Goal: Task Accomplishment & Management: Complete application form

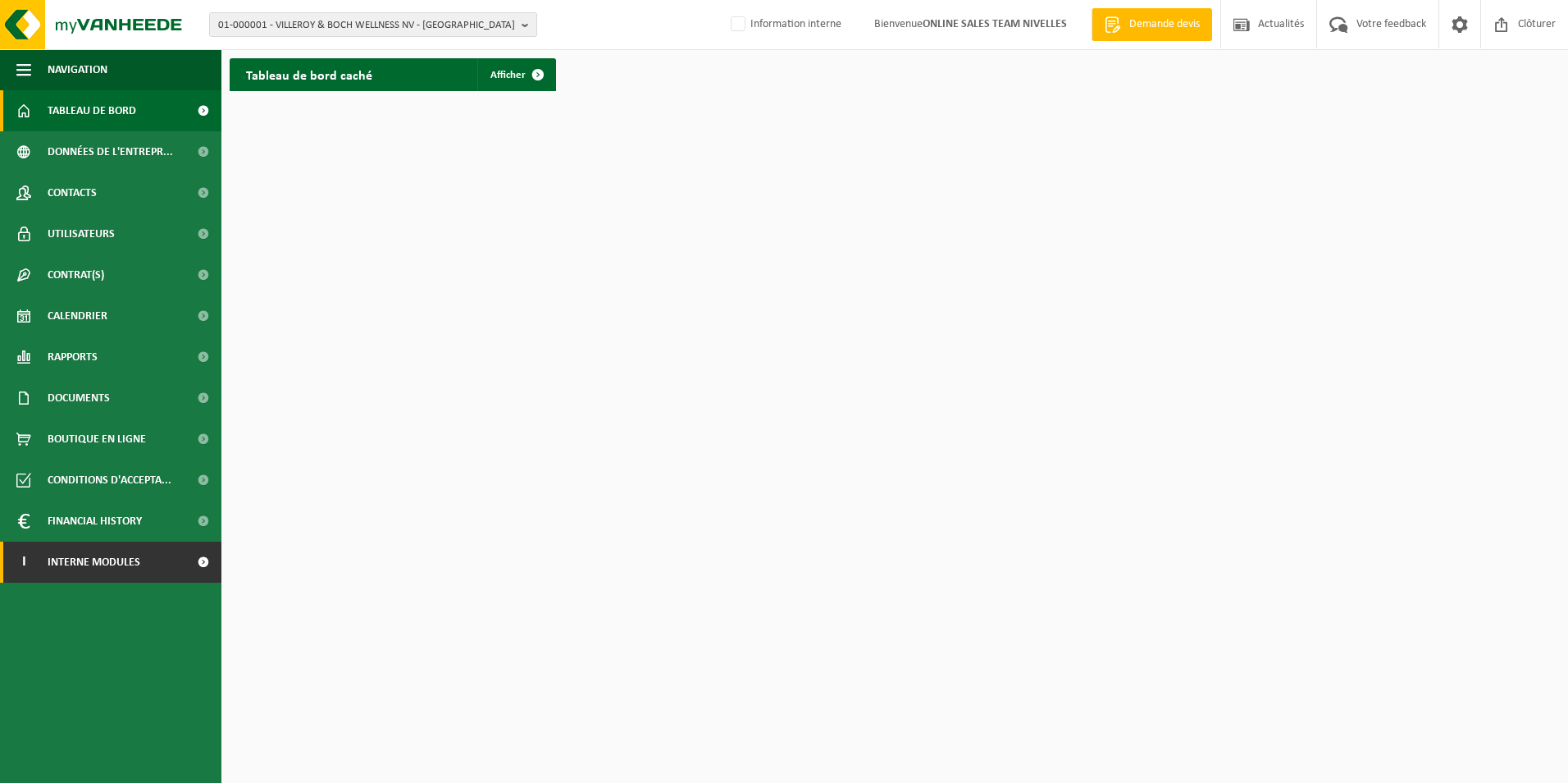
click at [74, 566] on span "Interne modules" at bounding box center [93, 562] width 92 height 41
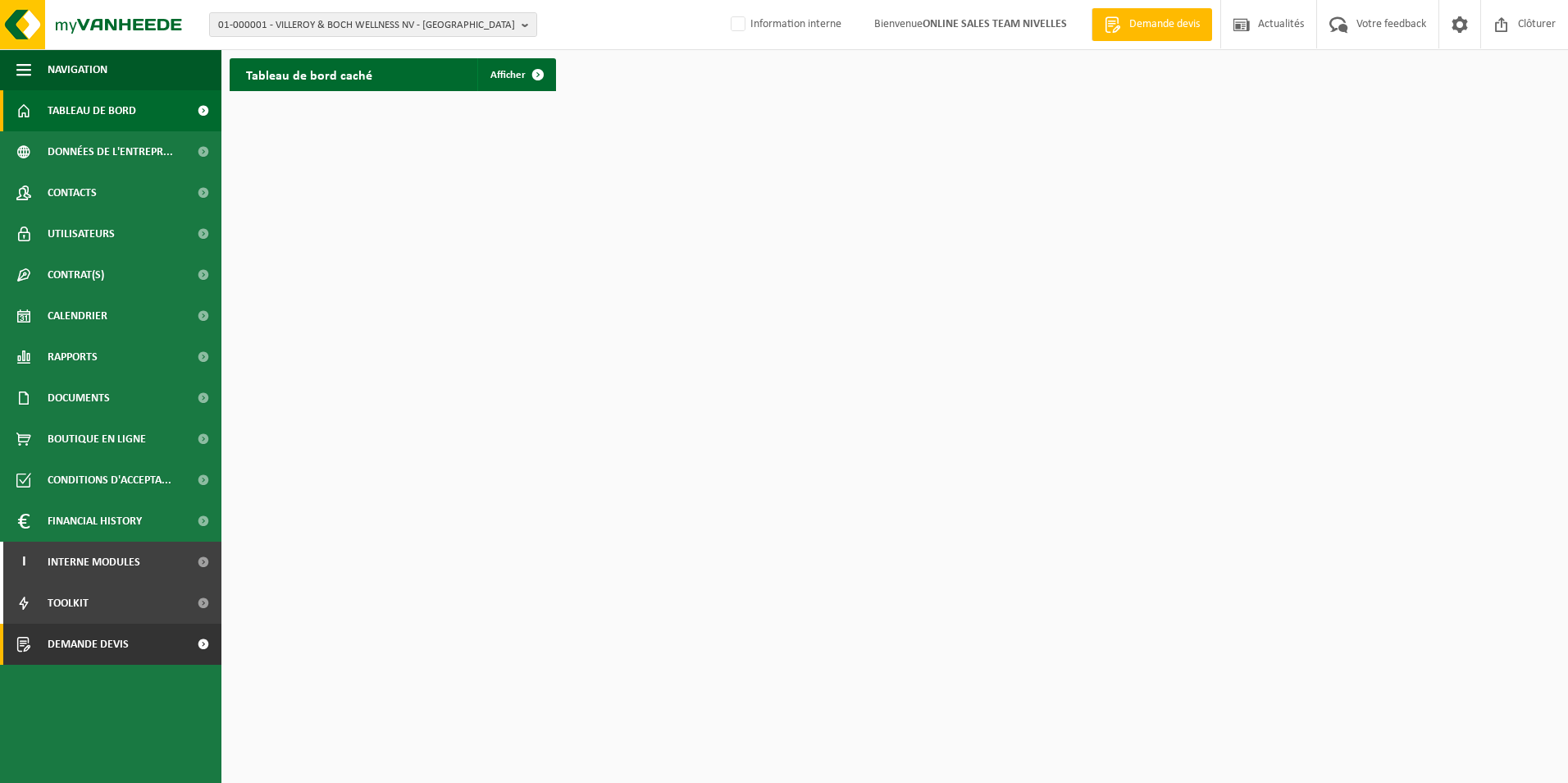
click at [98, 649] on span "Demande devis" at bounding box center [88, 644] width 81 height 41
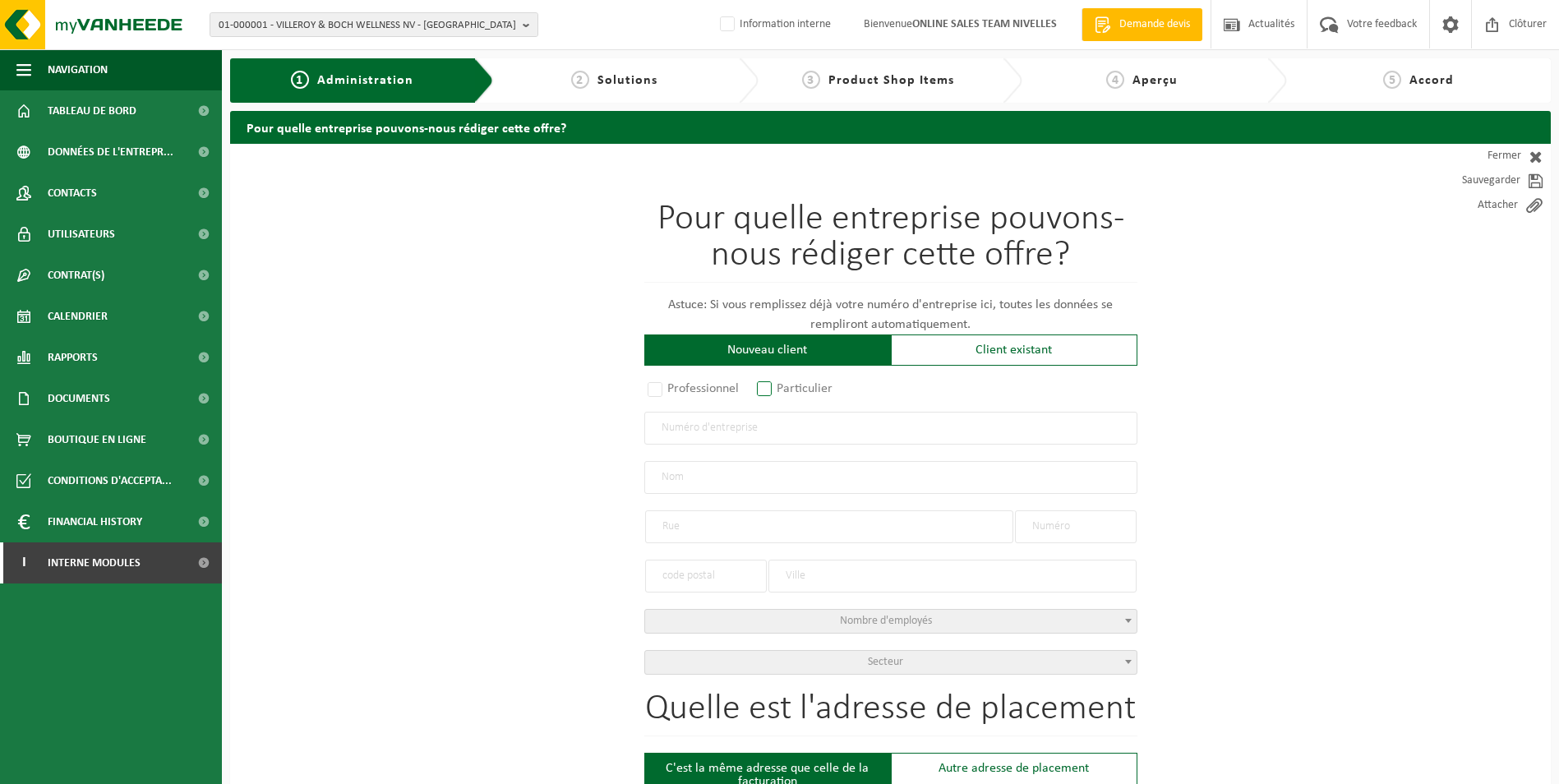
click at [767, 389] on label "Particulier" at bounding box center [795, 388] width 84 height 23
click at [781, 389] on input "Particulier" at bounding box center [786, 390] width 10 height 10
radio input "true"
select select "P"
select select "1707"
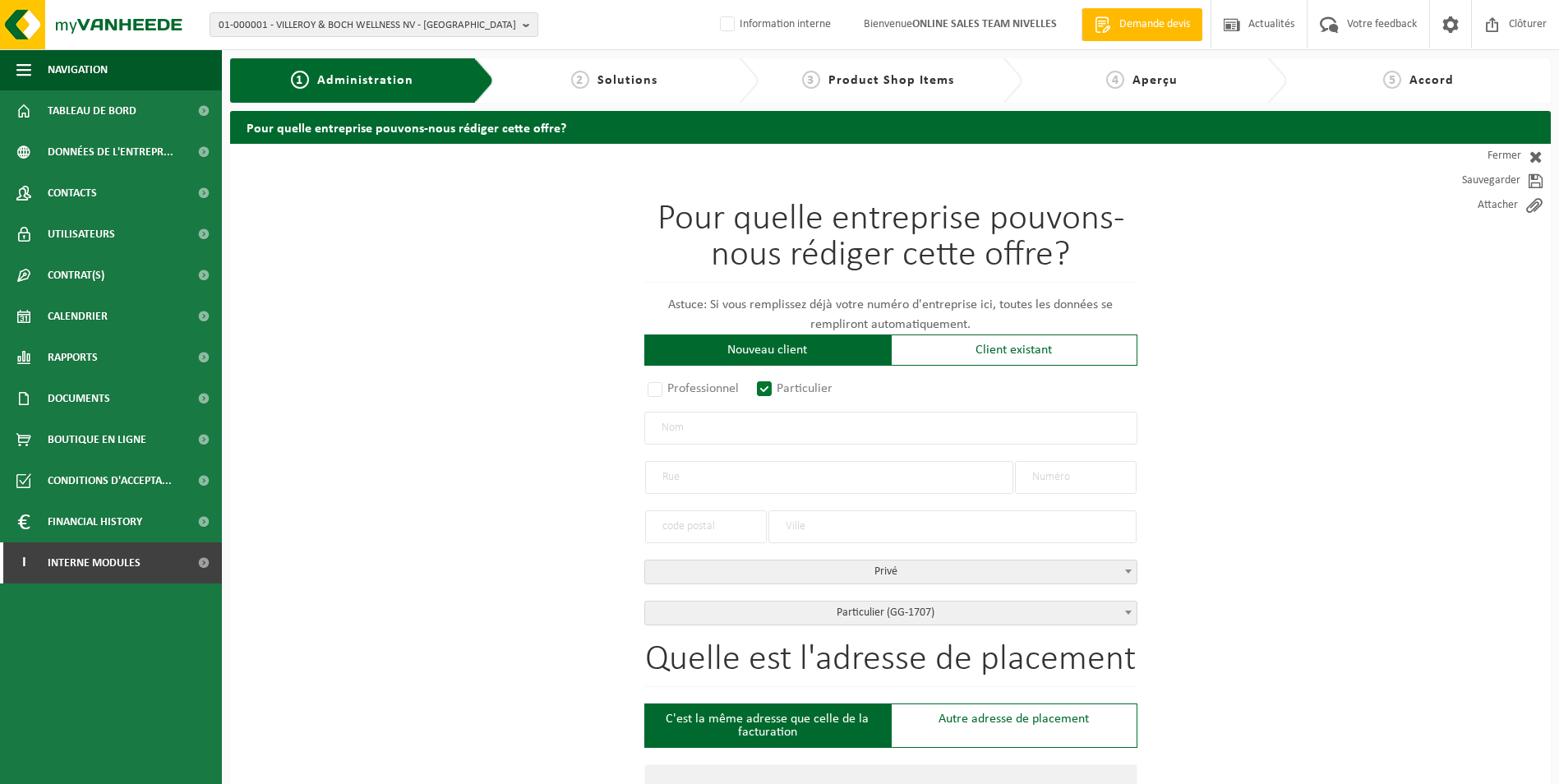
click at [775, 422] on input "text" at bounding box center [891, 428] width 493 height 33
type input "m"
type input "MAQUEST Shaun"
type input "K"
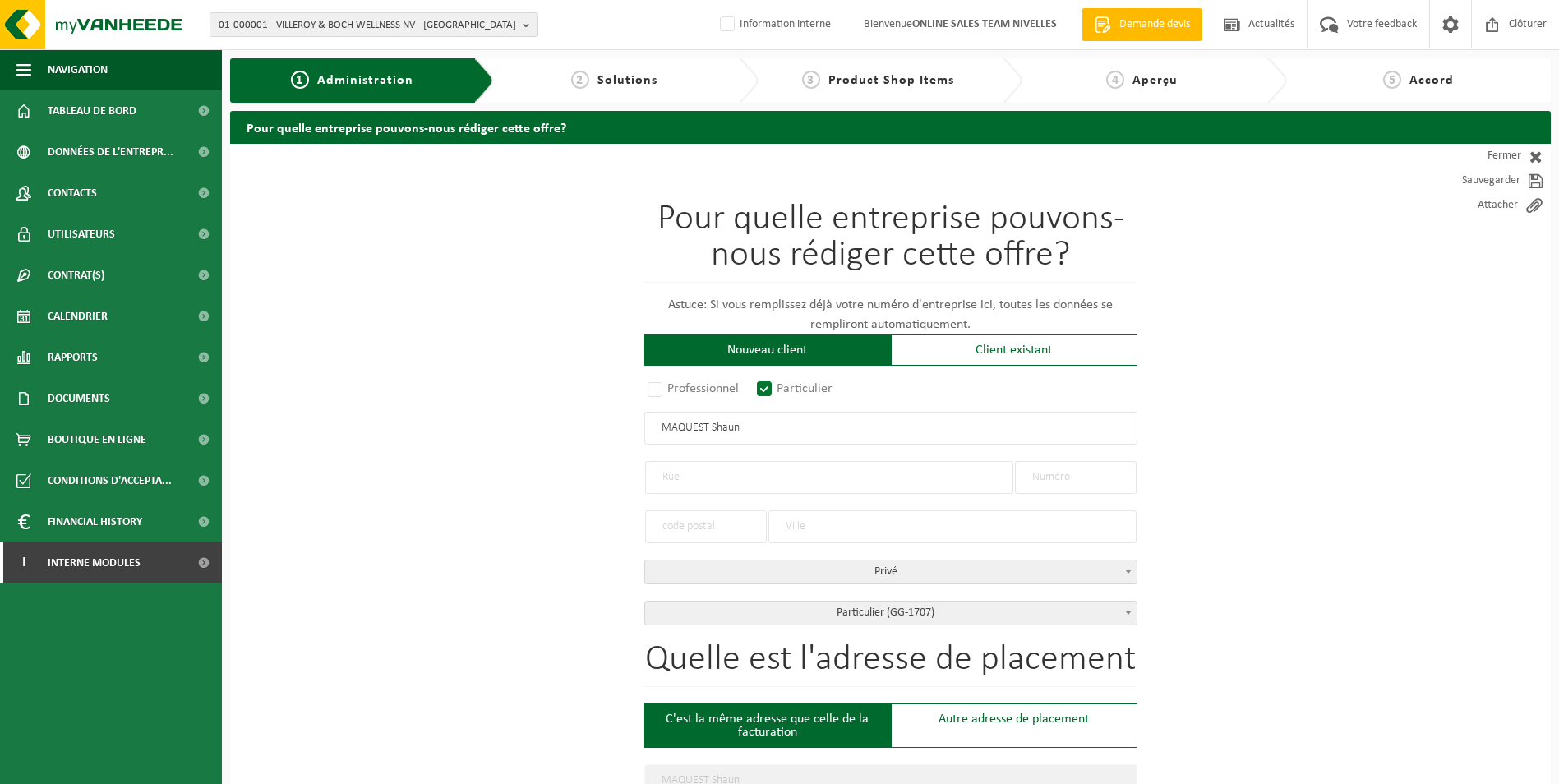
type input "d"
type input "Doker Spietaelslaan"
type input "374"
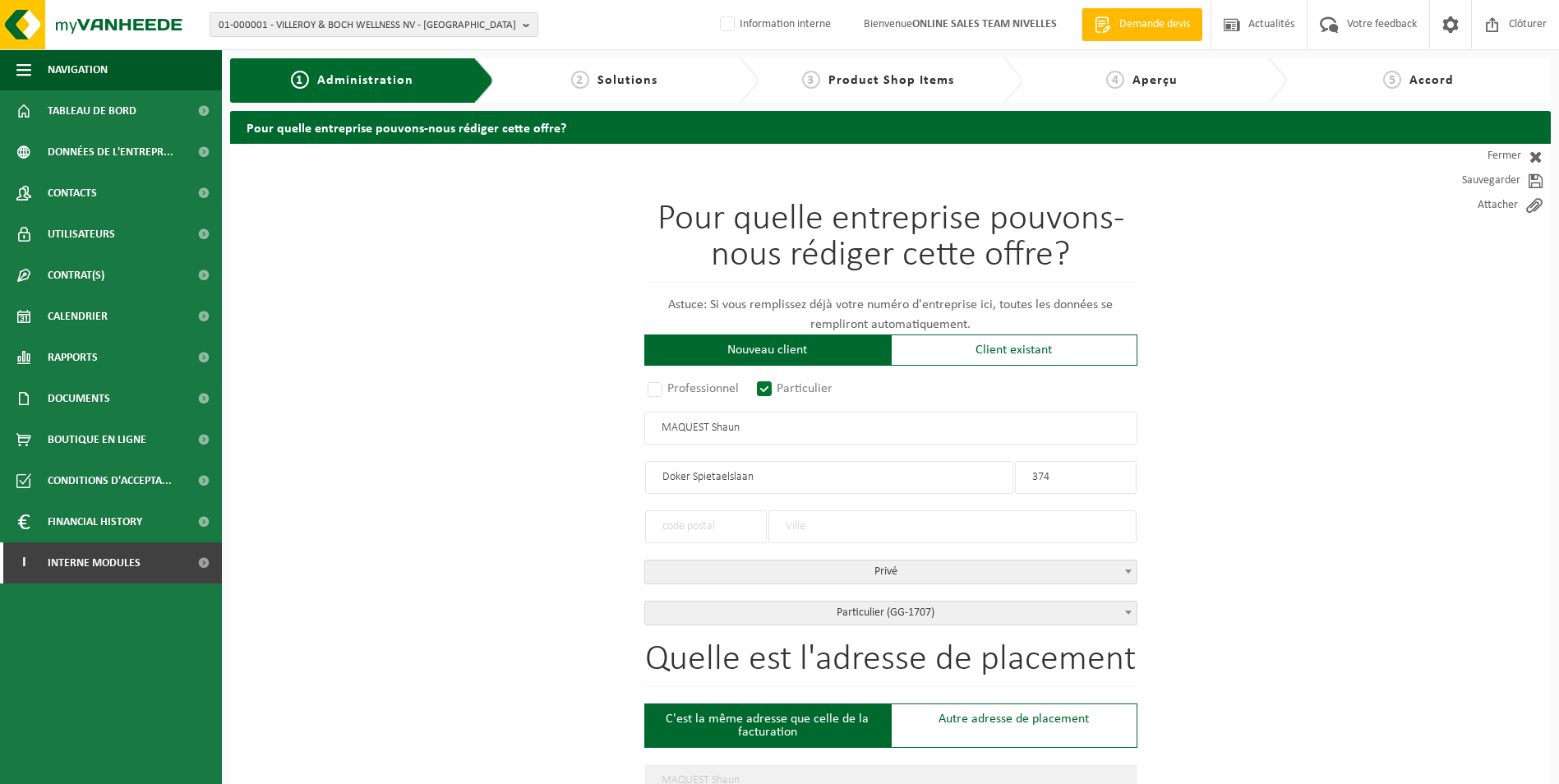
type input "374"
type input "1502"
click at [751, 532] on input "1502" at bounding box center [706, 526] width 122 height 33
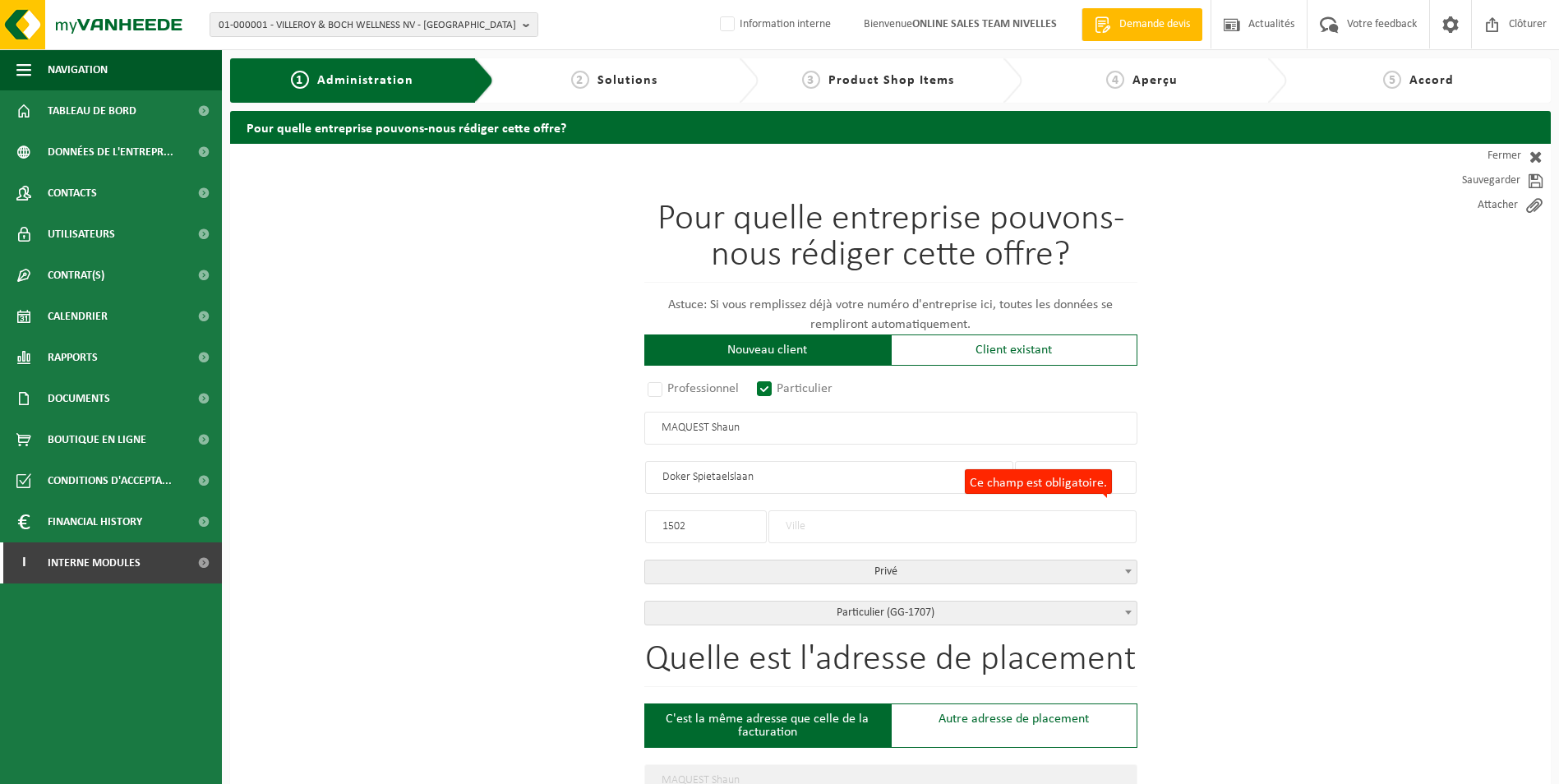
drag, startPoint x: 749, startPoint y: 529, endPoint x: 595, endPoint y: 527, distance: 154.0
click at [840, 527] on input "Ce champ est obligatoire." at bounding box center [953, 526] width 368 height 33
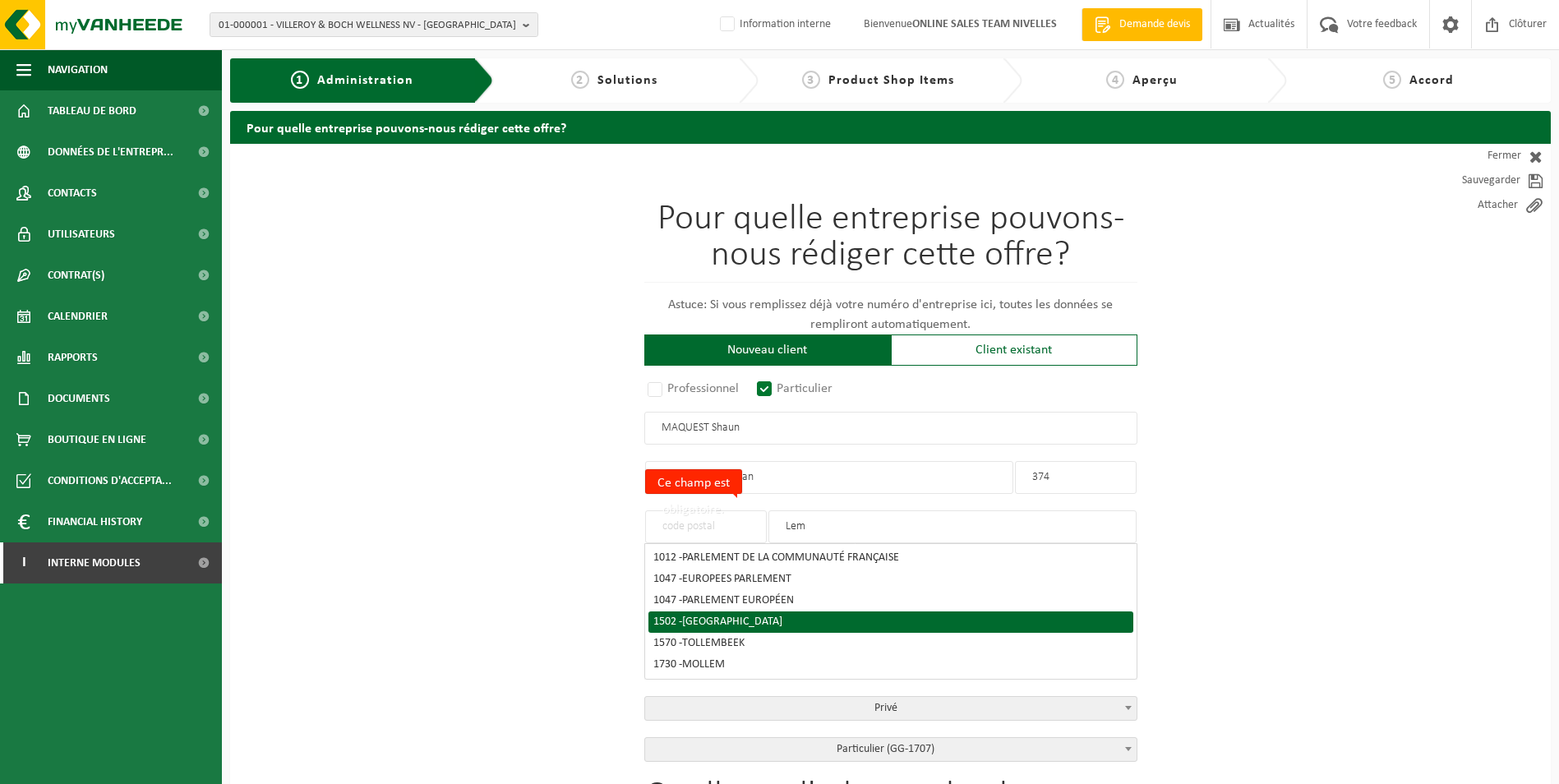
type input "Lem"
click at [718, 622] on span "LEMBEEK" at bounding box center [732, 621] width 100 height 12
type input "1502"
type input "LEMBEEK"
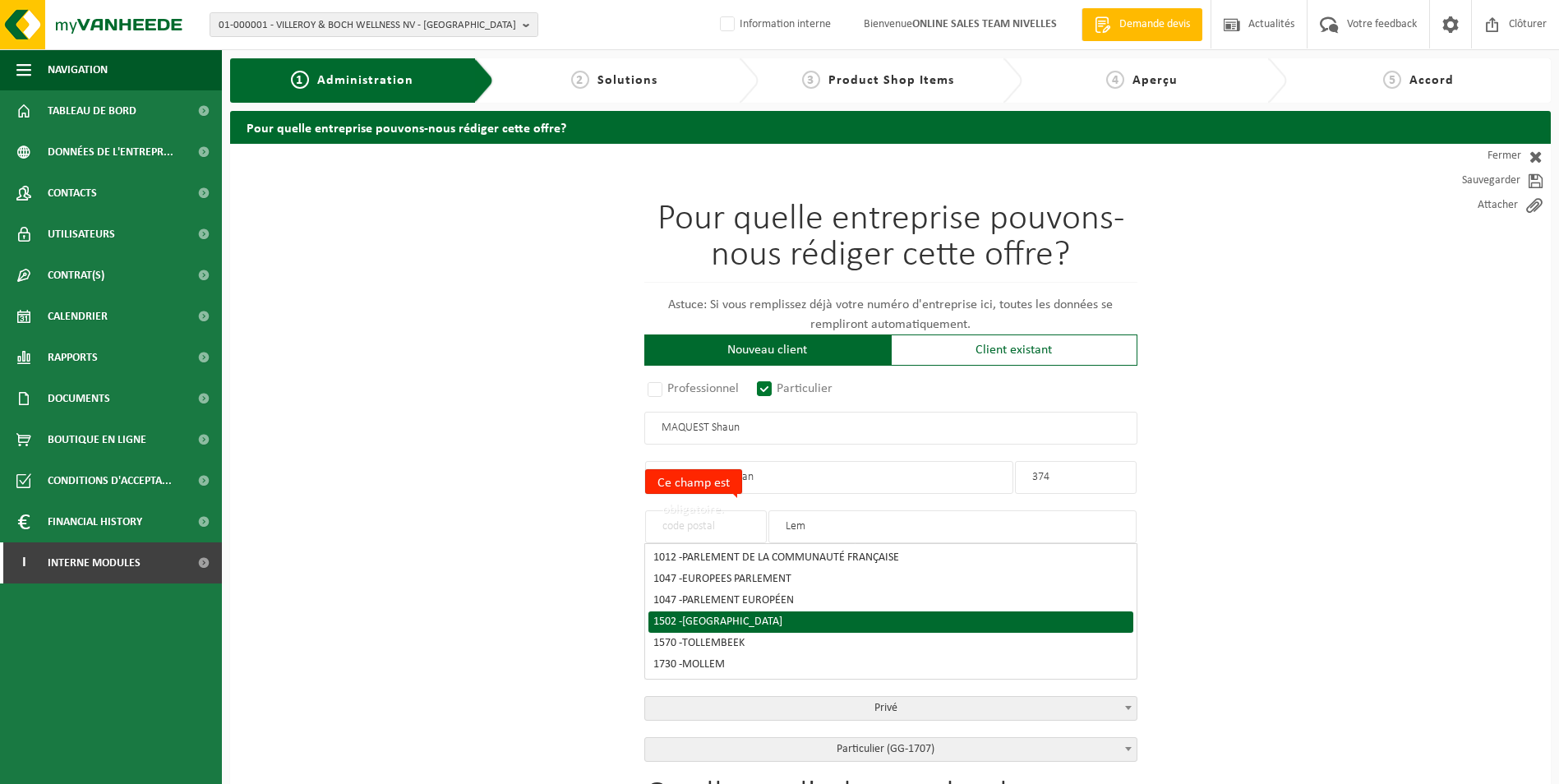
type input "1502"
type input "LEMBEEK"
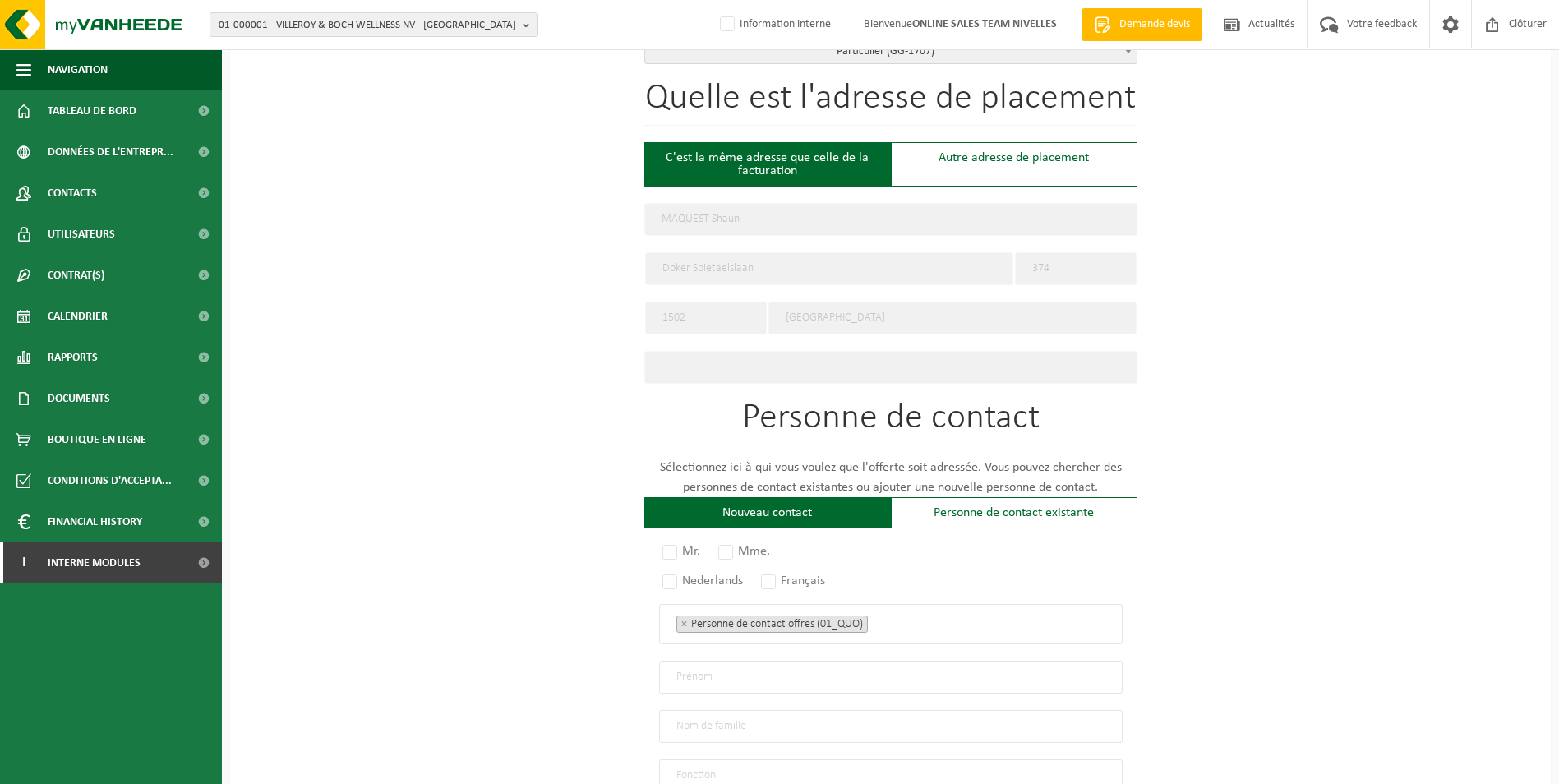
scroll to position [657, 0]
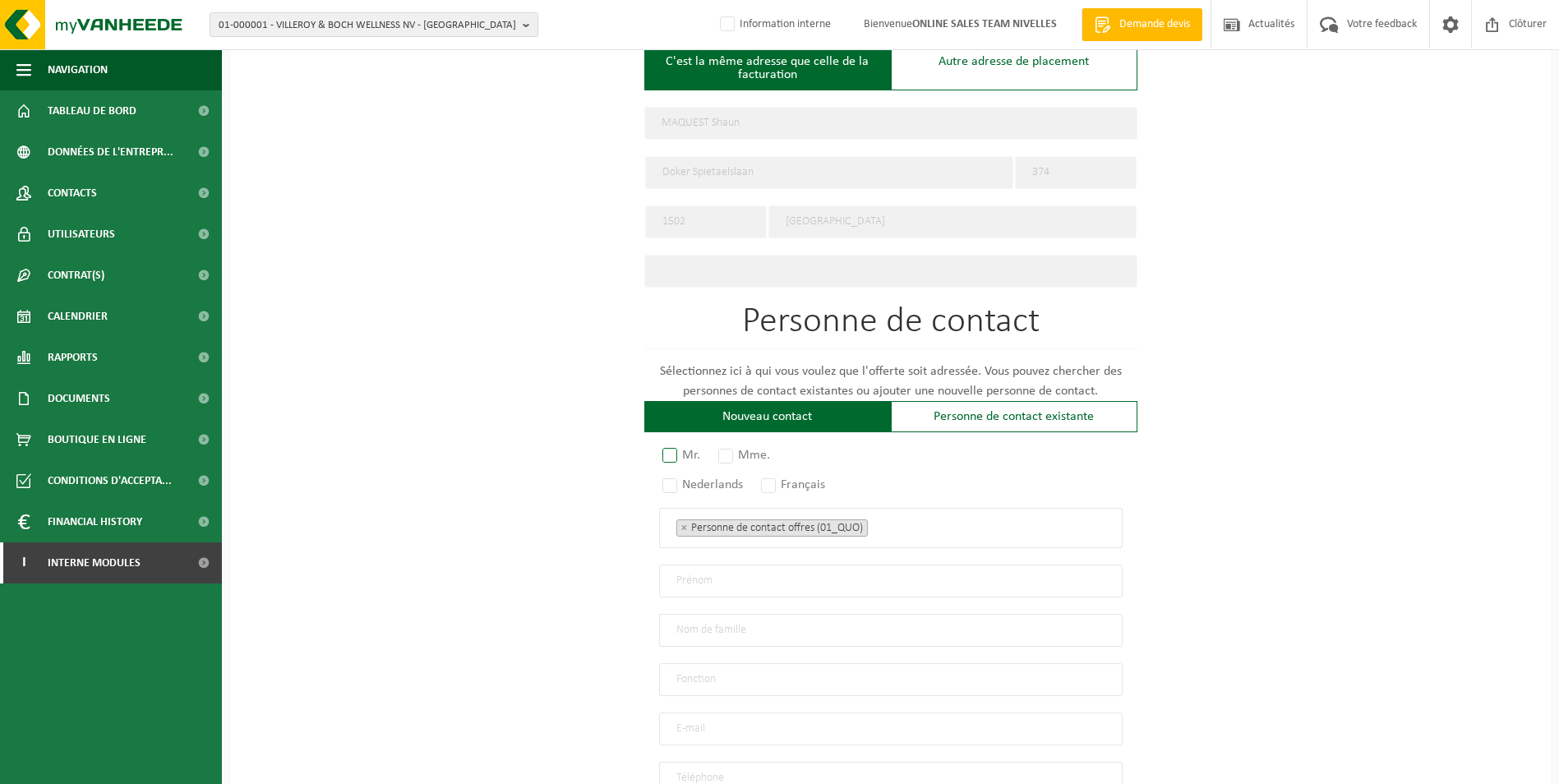
click at [676, 443] on label "Mr." at bounding box center [681, 455] width 46 height 23
radio input "true"
click at [777, 480] on label "Français" at bounding box center [794, 484] width 73 height 23
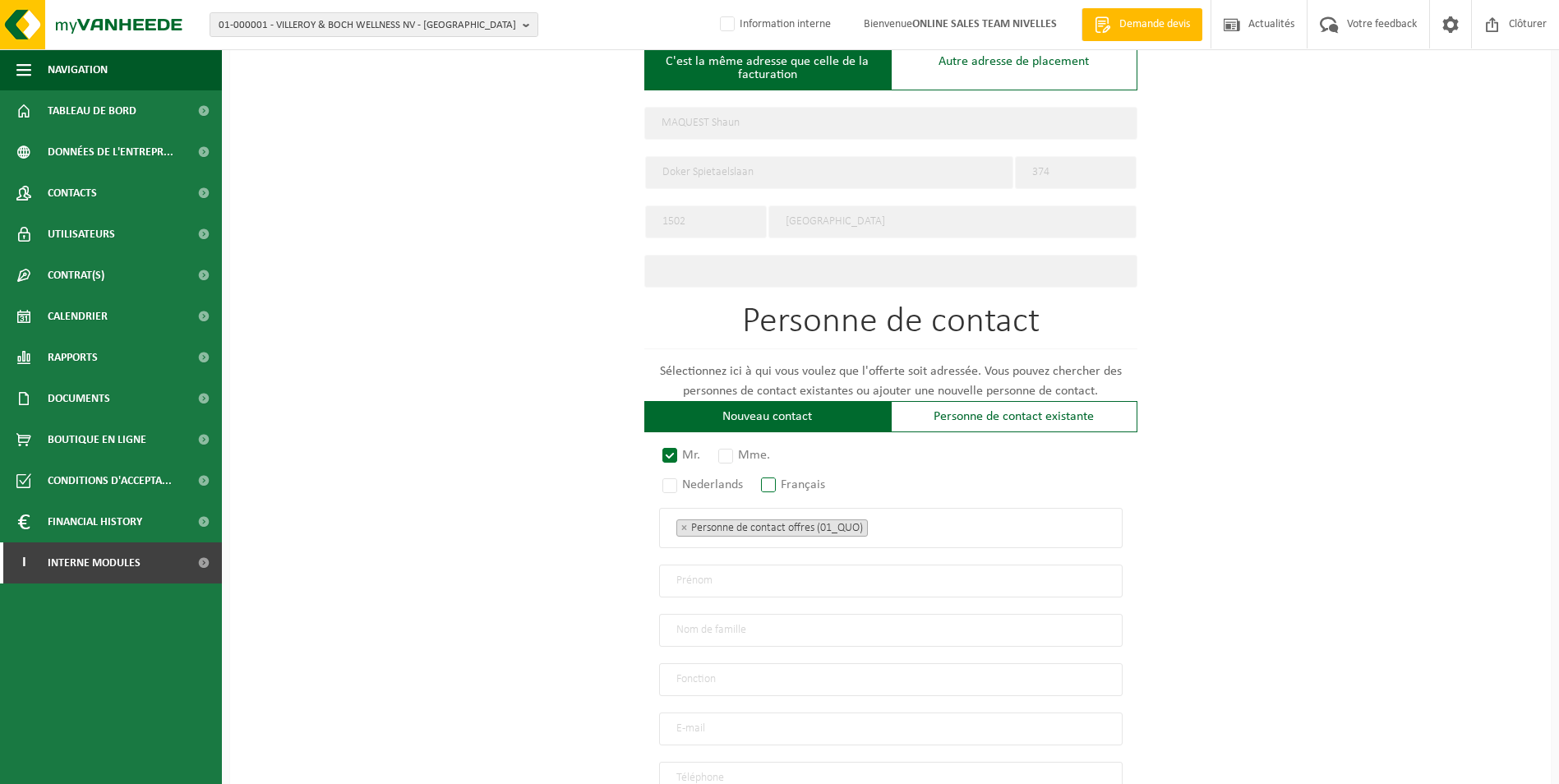
radio input "true"
click at [927, 517] on ul "× Personne de contact offres (01_QUO)" at bounding box center [891, 527] width 429 height 22
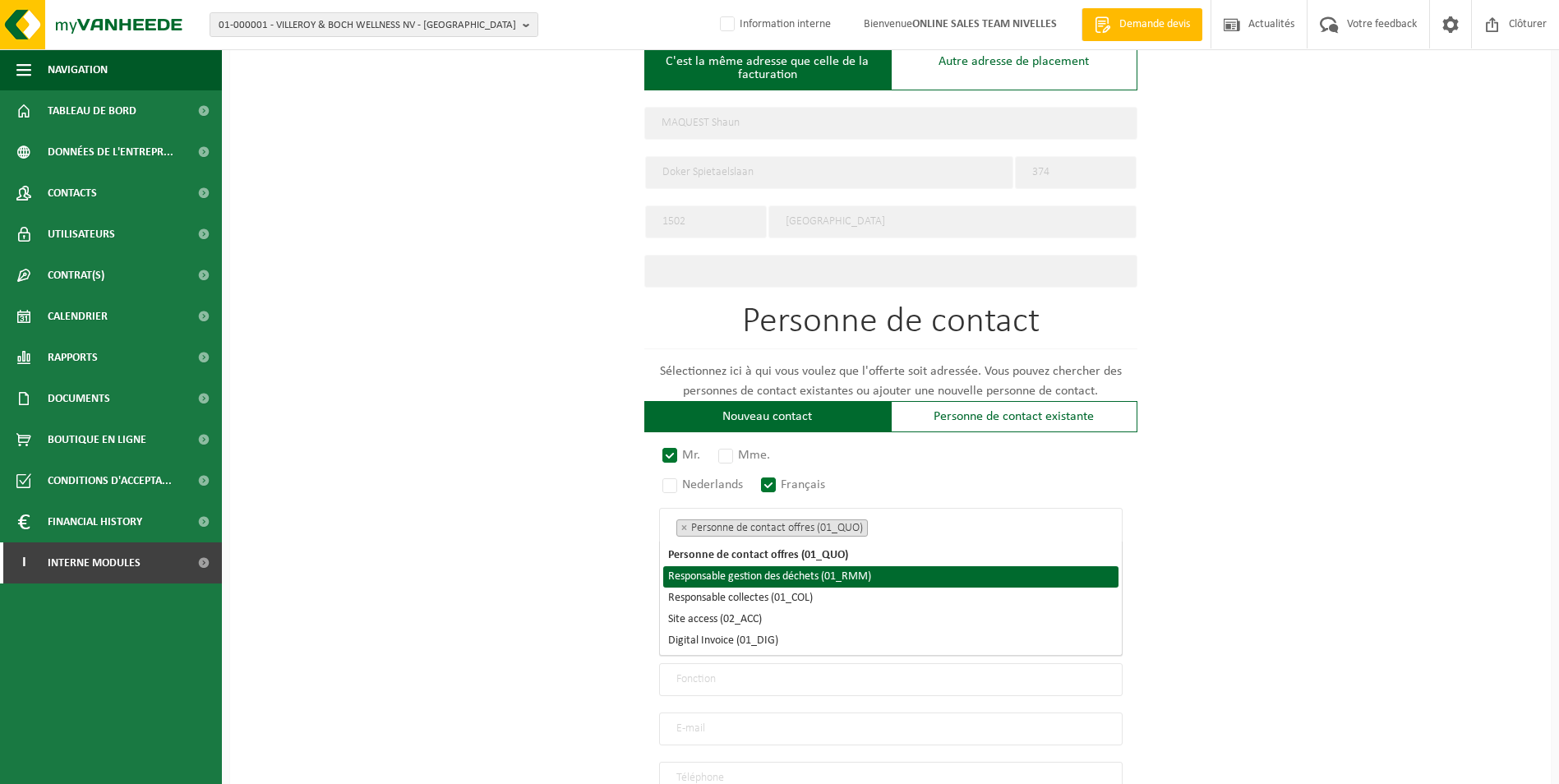
click at [870, 580] on li "Responsable gestion des déchets (01_RMM)" at bounding box center [891, 577] width 456 height 22
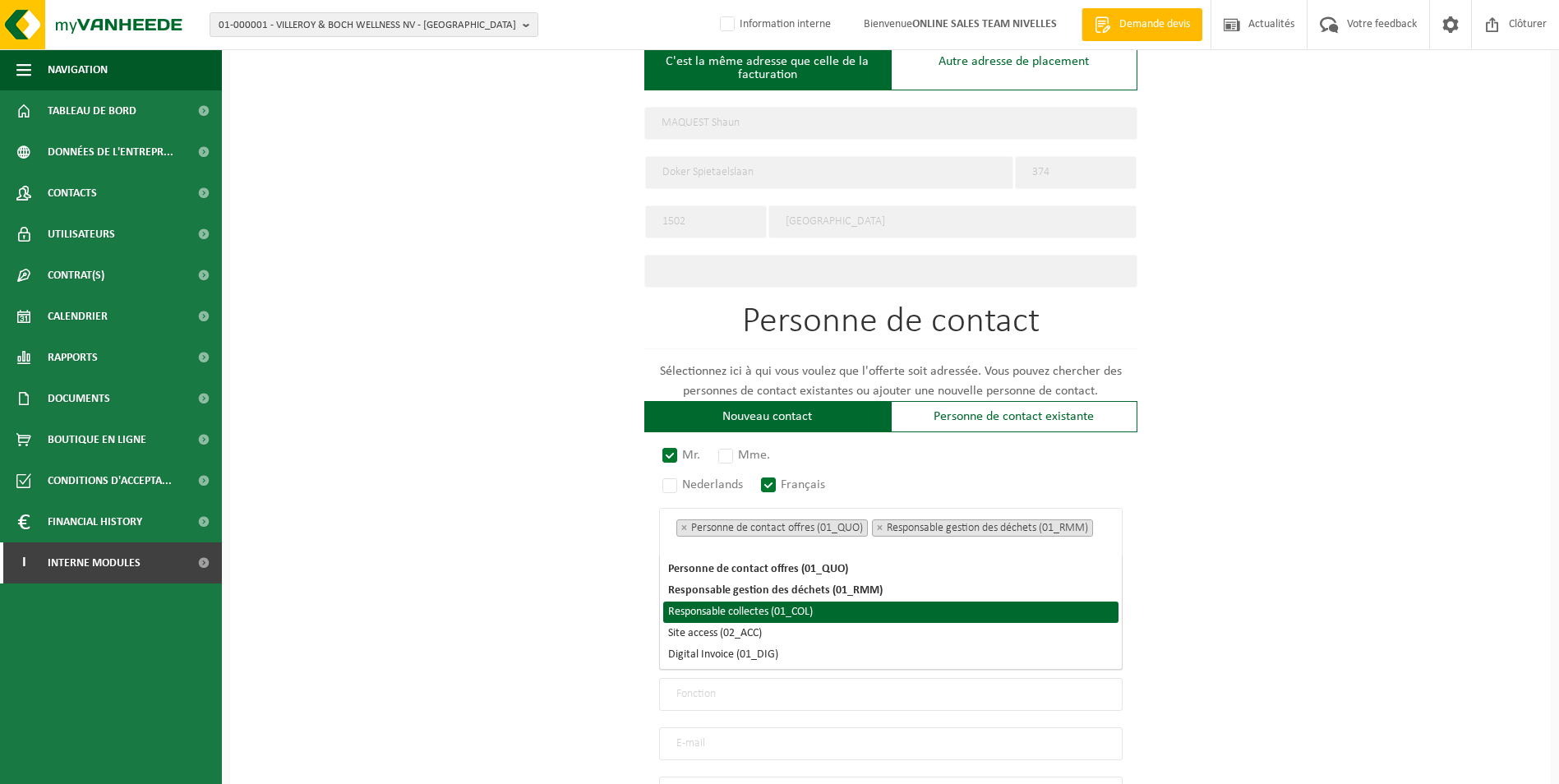
click at [846, 610] on li "Responsable collectes (01_COL)" at bounding box center [891, 612] width 456 height 22
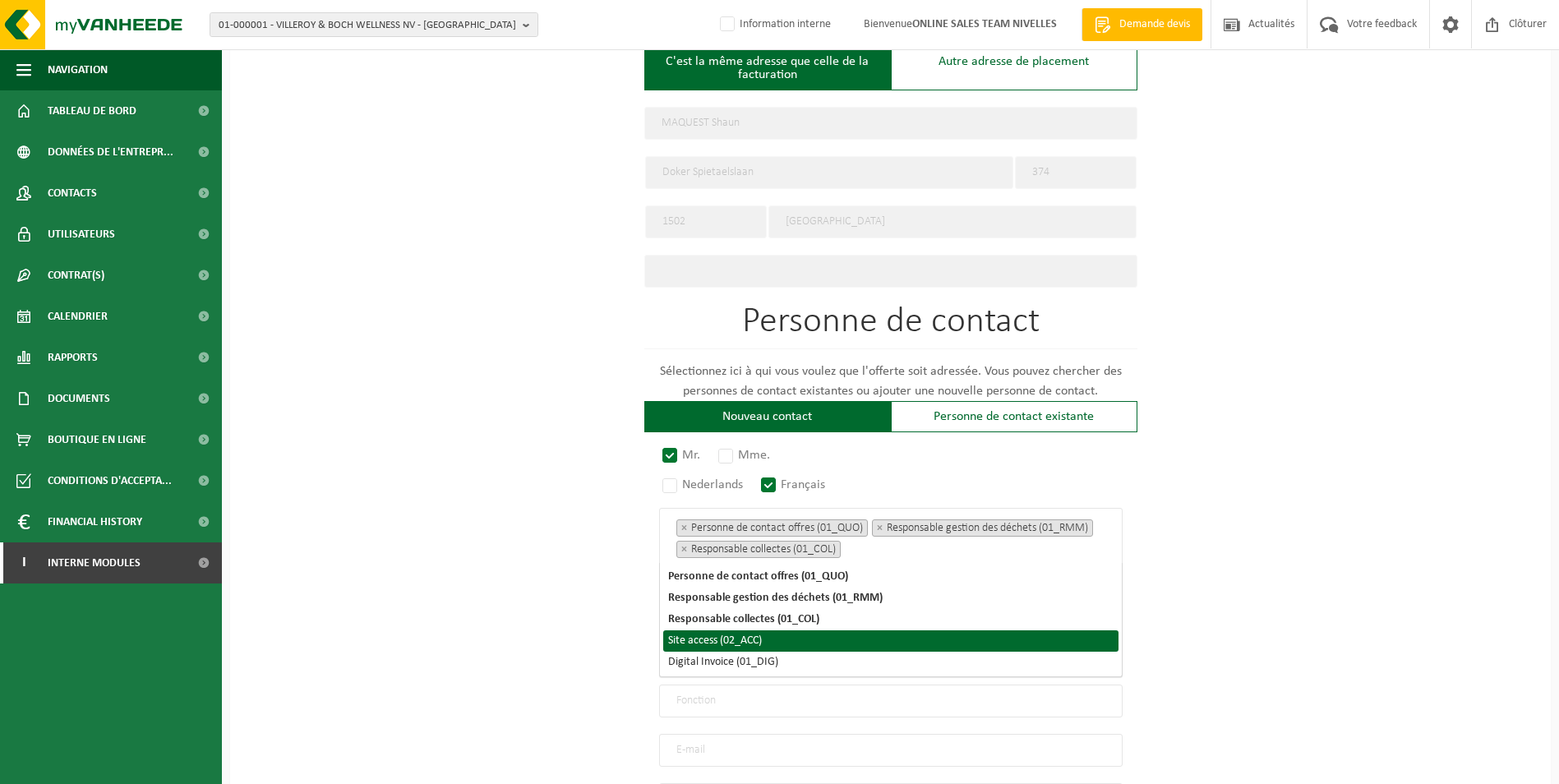
click at [789, 644] on li "Site access (02_ACC)" at bounding box center [891, 641] width 456 height 22
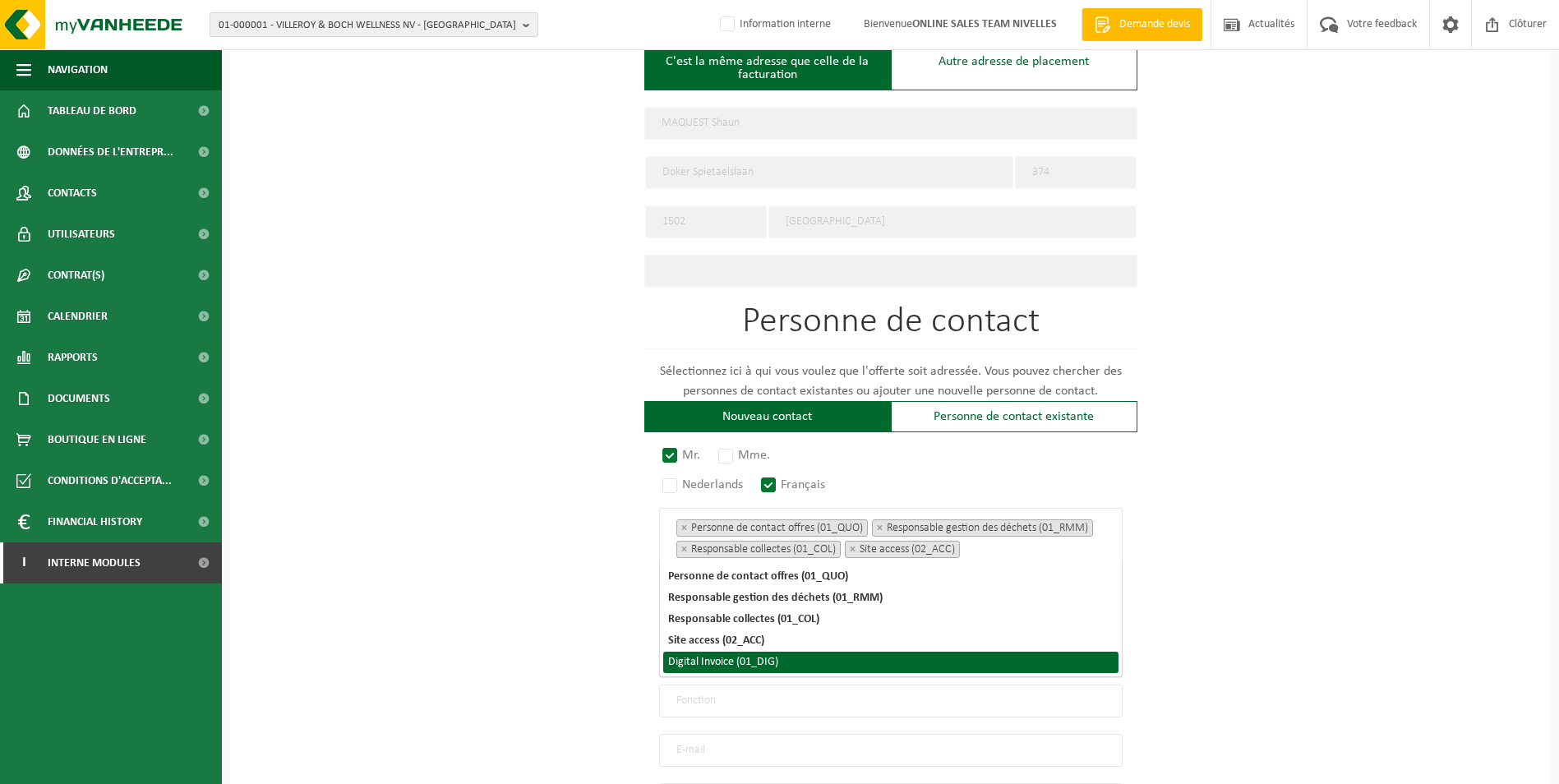
click at [784, 661] on li "Digital Invoice (01_DIG)" at bounding box center [891, 662] width 456 height 22
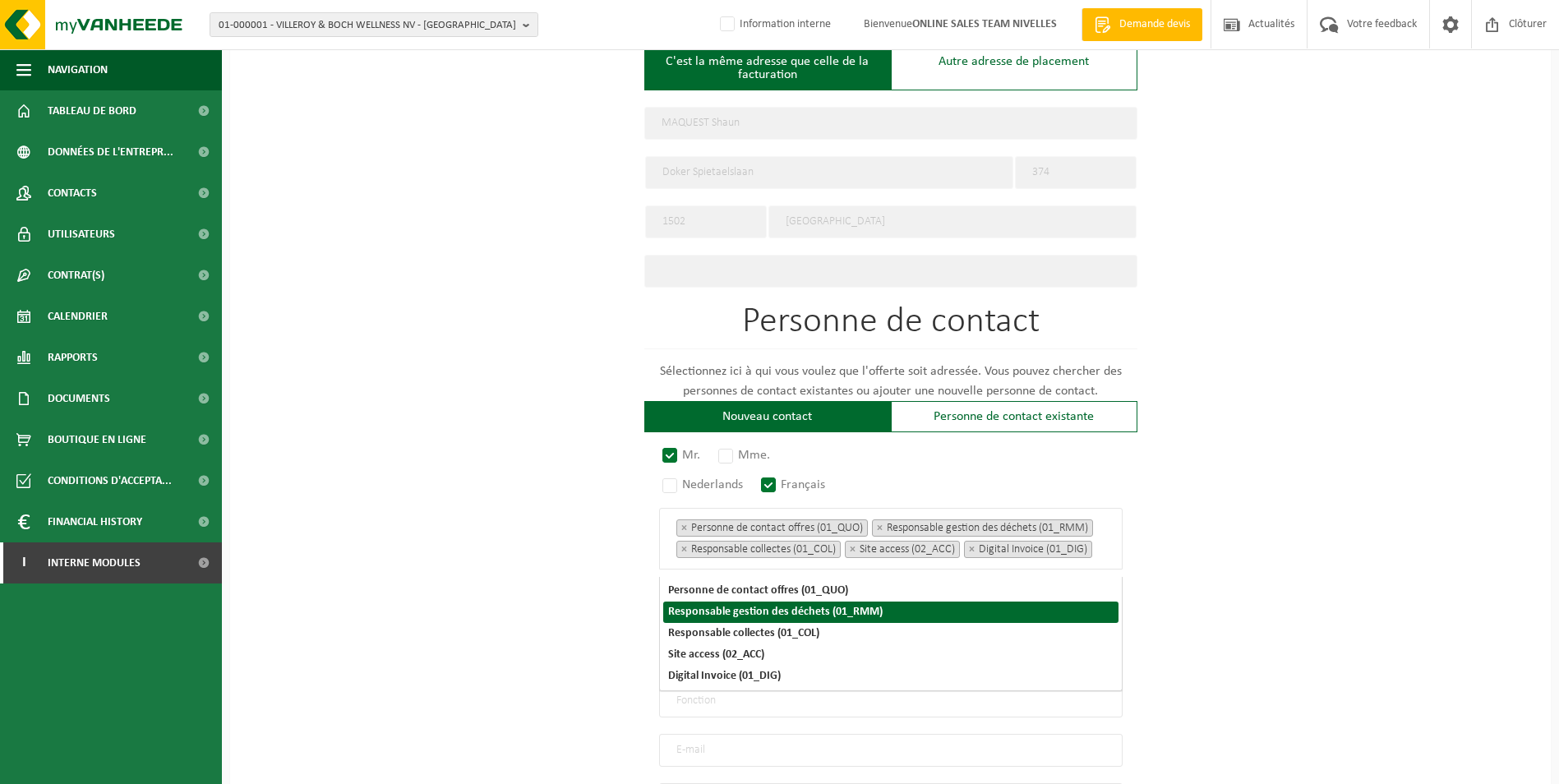
click at [1292, 545] on div "Pour quelle entreprise pouvons-nous rédiger cette offre? Astuce: Si vous rempli…" at bounding box center [890, 223] width 1320 height 1473
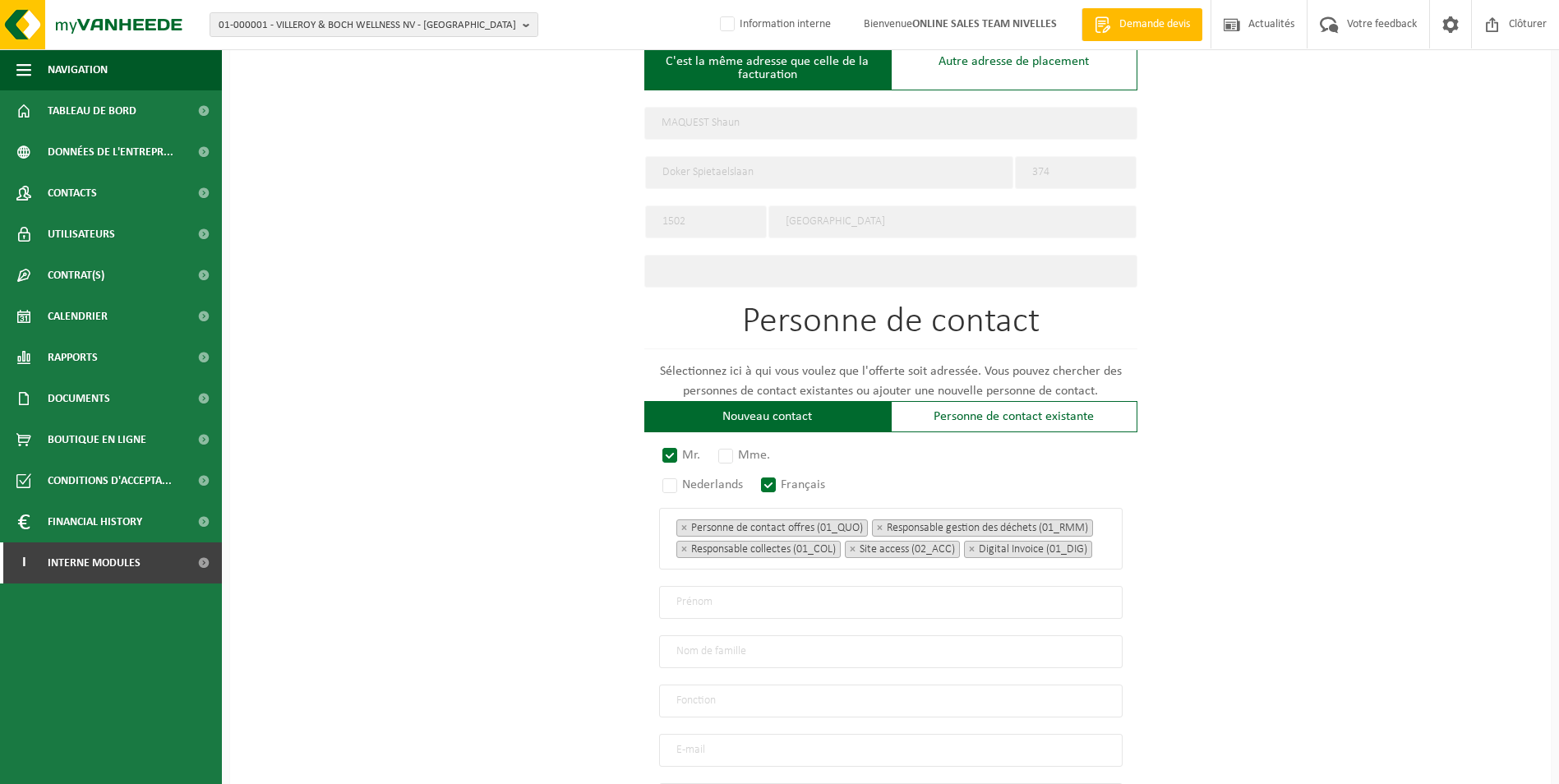
click at [799, 605] on input "text" at bounding box center [891, 602] width 463 height 33
type input "s"
type input "Shaun"
type input "Maquest"
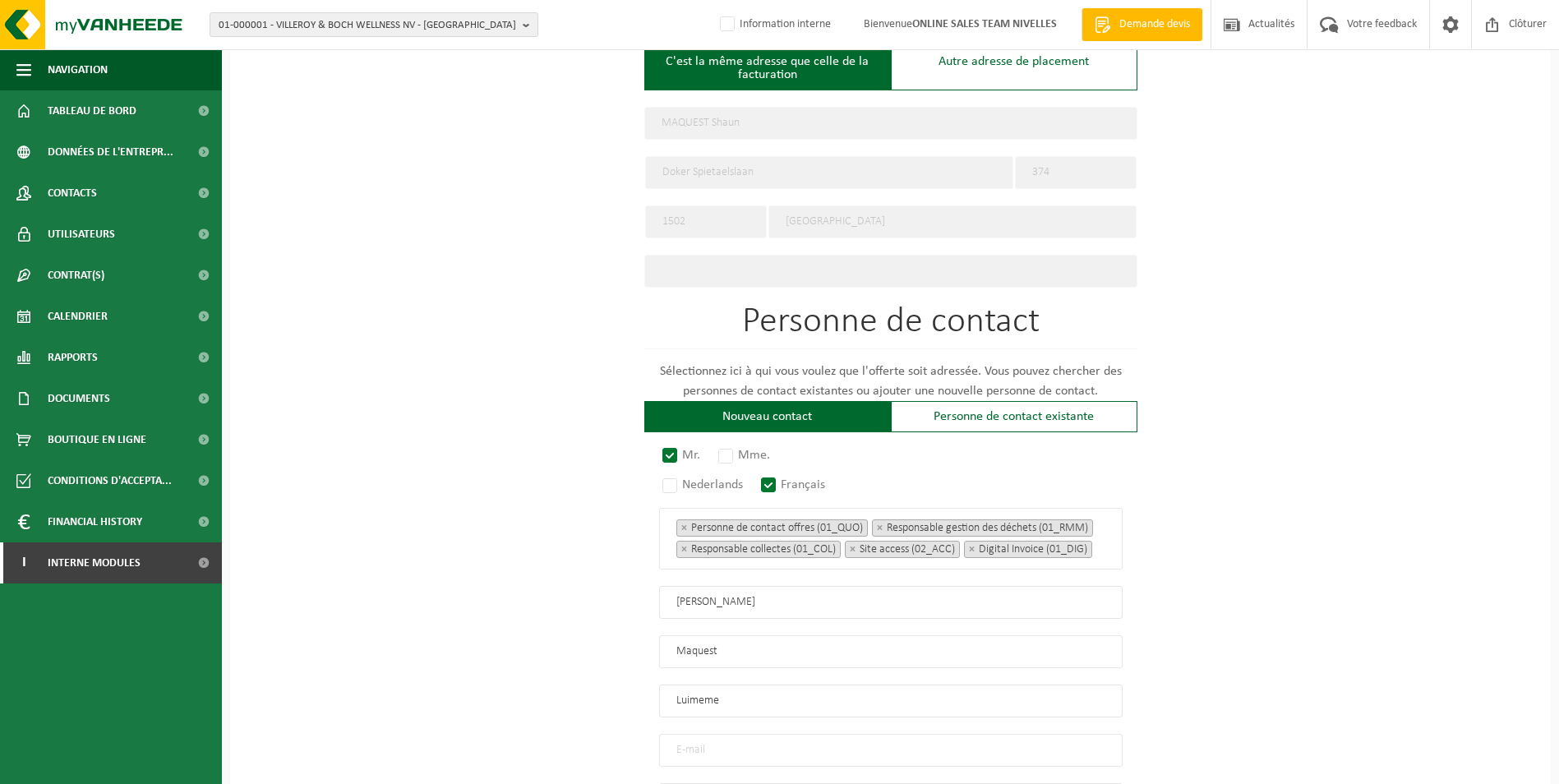
type input "Luimeme"
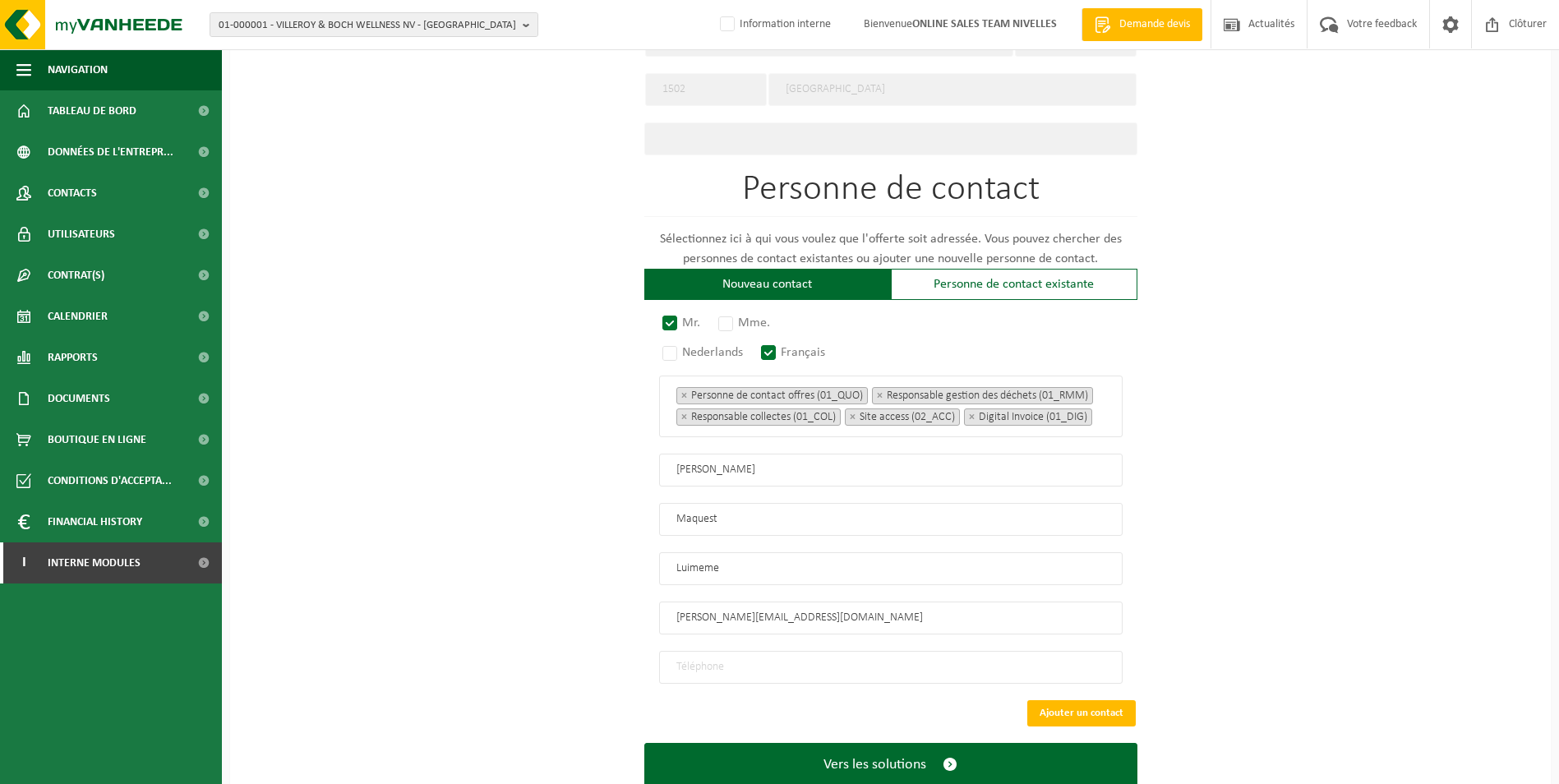
scroll to position [821, 0]
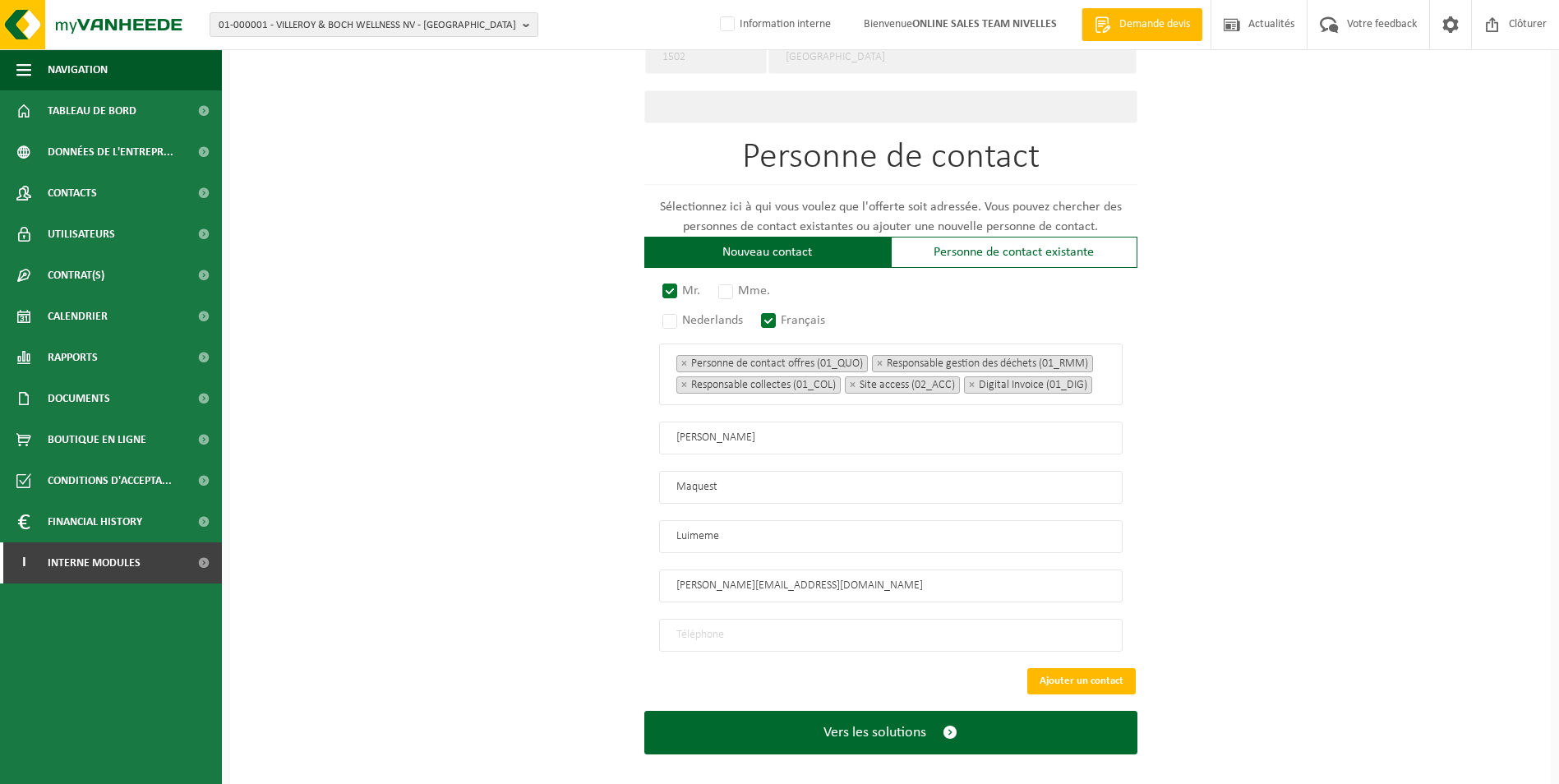
type input "shaun.maquest@stellantis.com"
click at [757, 637] on input "tel" at bounding box center [891, 635] width 463 height 33
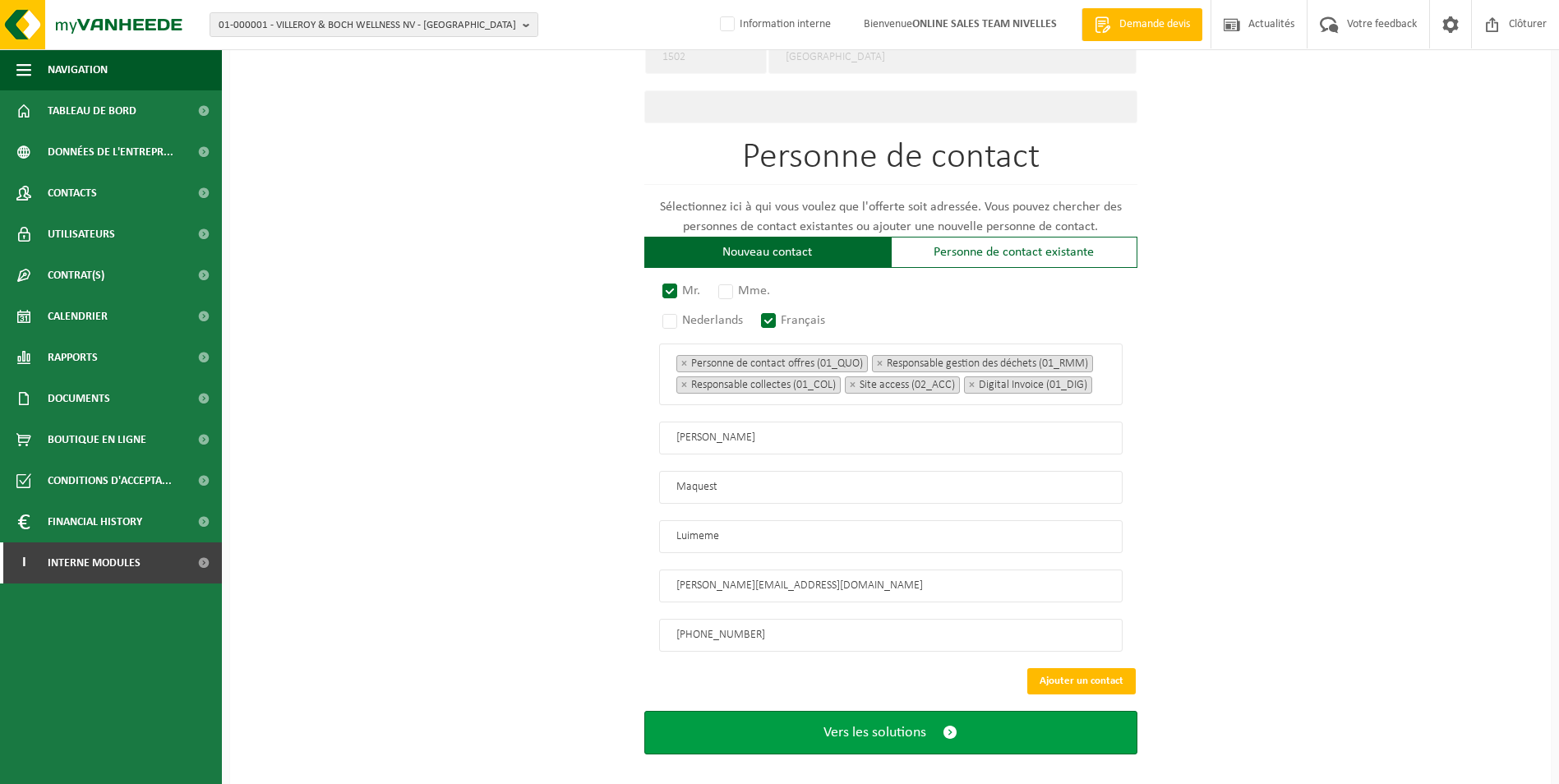
type input "+32 473 71 77 80"
click at [896, 741] on span "Vers les solutions" at bounding box center [874, 732] width 103 height 17
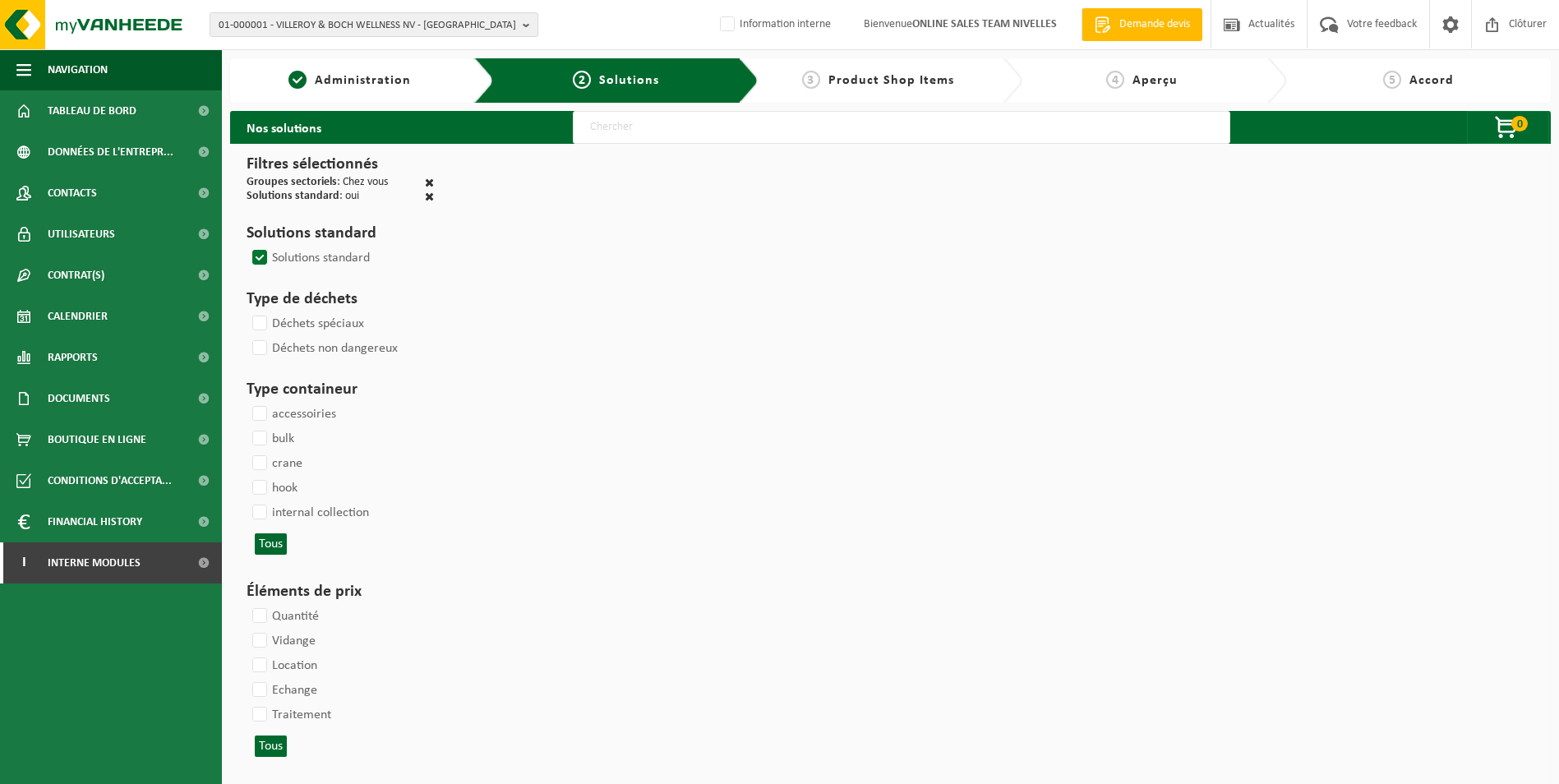
click at [847, 139] on input "text" at bounding box center [901, 127] width 657 height 33
type input "000052"
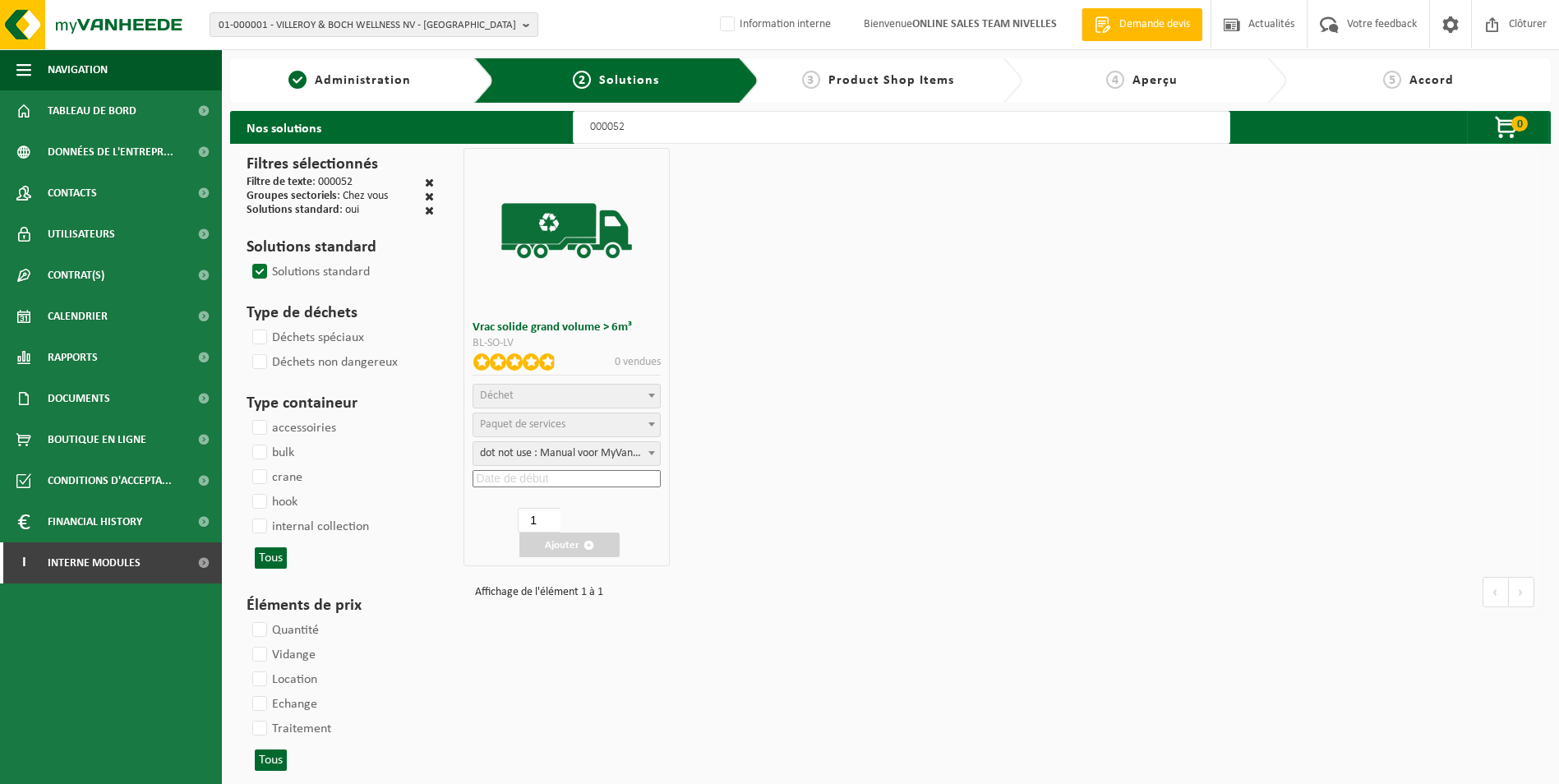
click at [526, 392] on span "Déchet" at bounding box center [566, 396] width 187 height 23
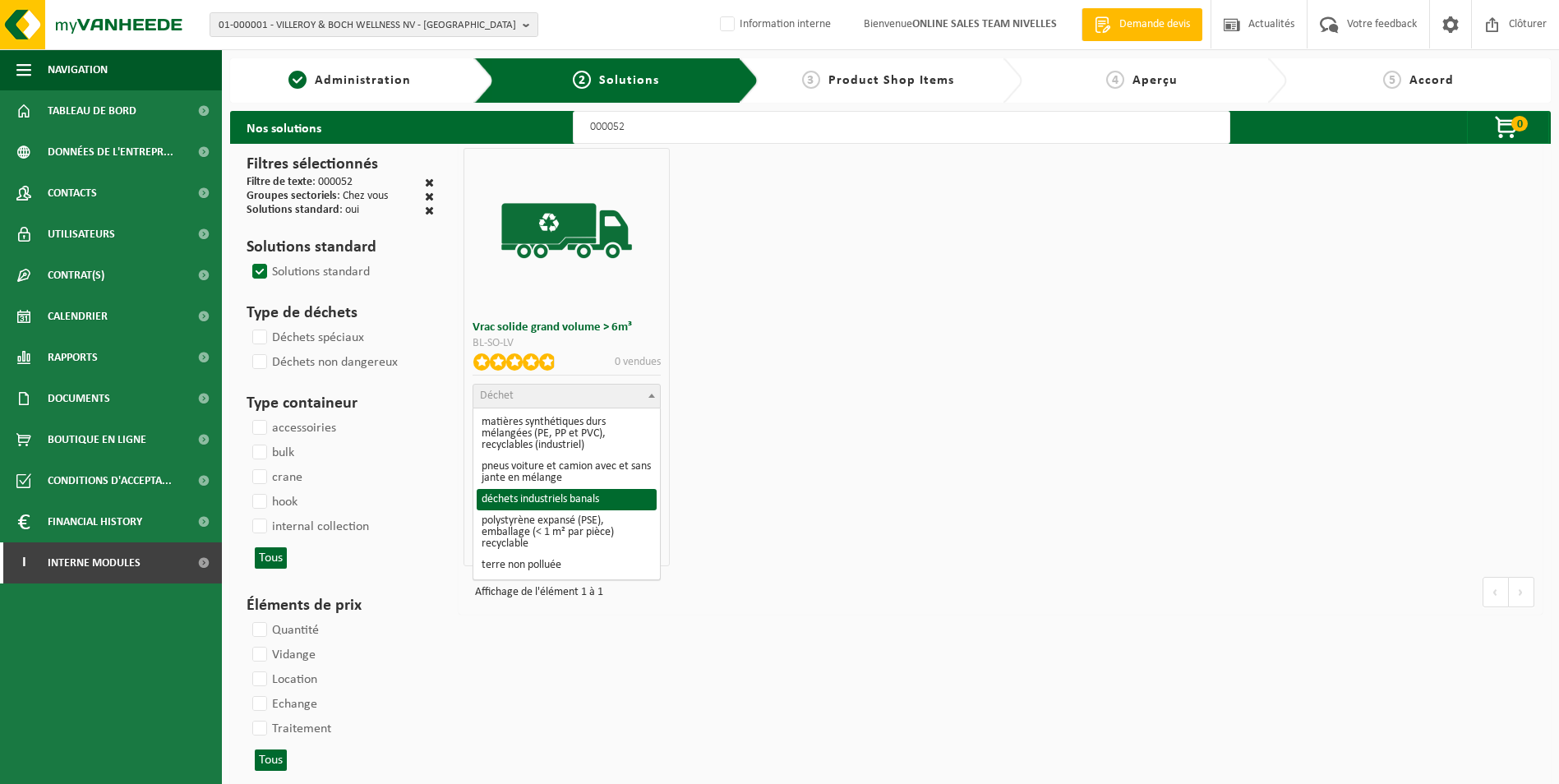
select select "8"
select select
select select "47"
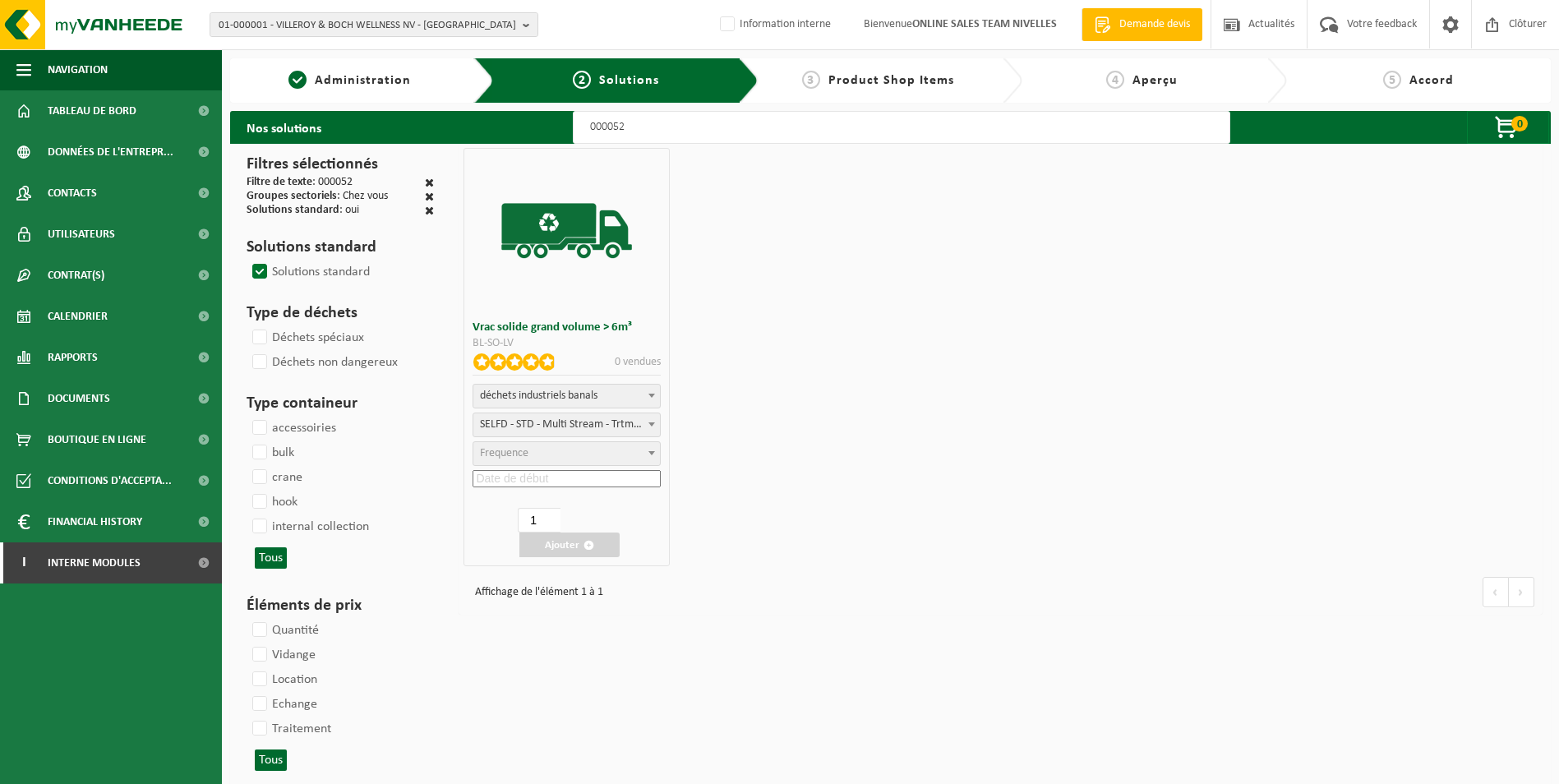
select select "25"
click at [559, 481] on input at bounding box center [566, 479] width 188 height 17
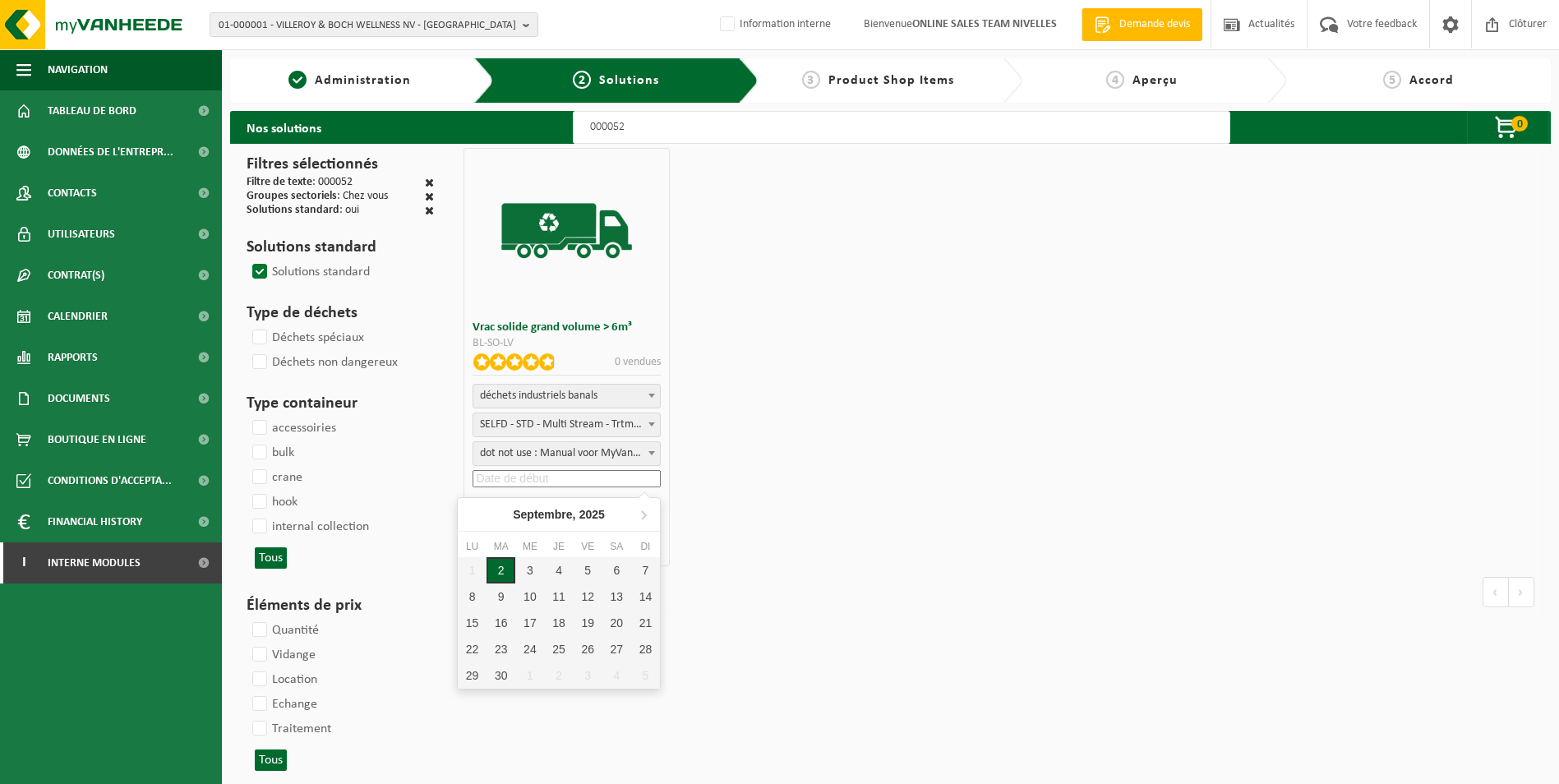
click at [504, 574] on div "2" at bounding box center [501, 570] width 29 height 26
type input "2025-09-02"
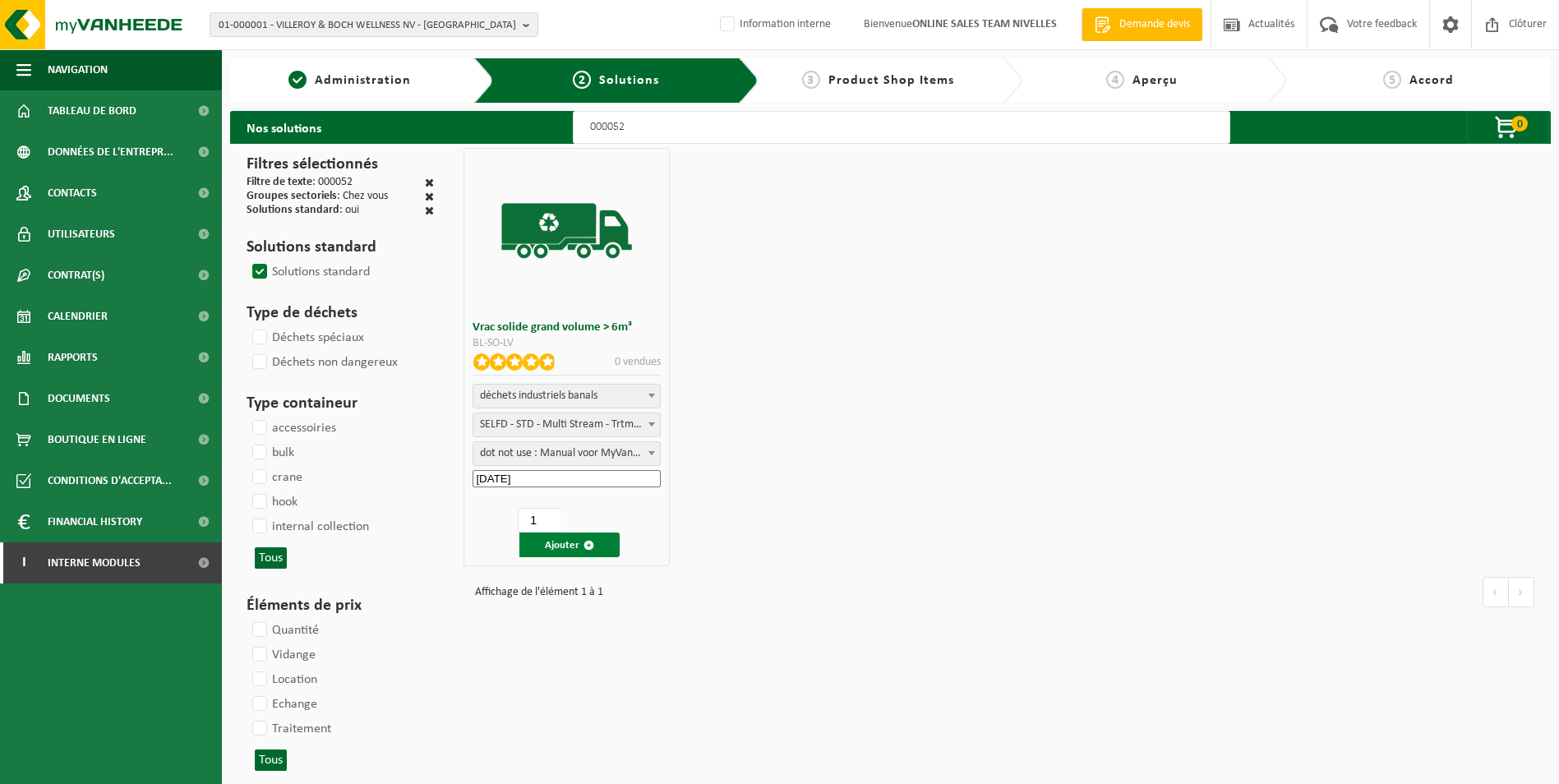
click at [558, 550] on button "Ajouter" at bounding box center [570, 545] width 100 height 25
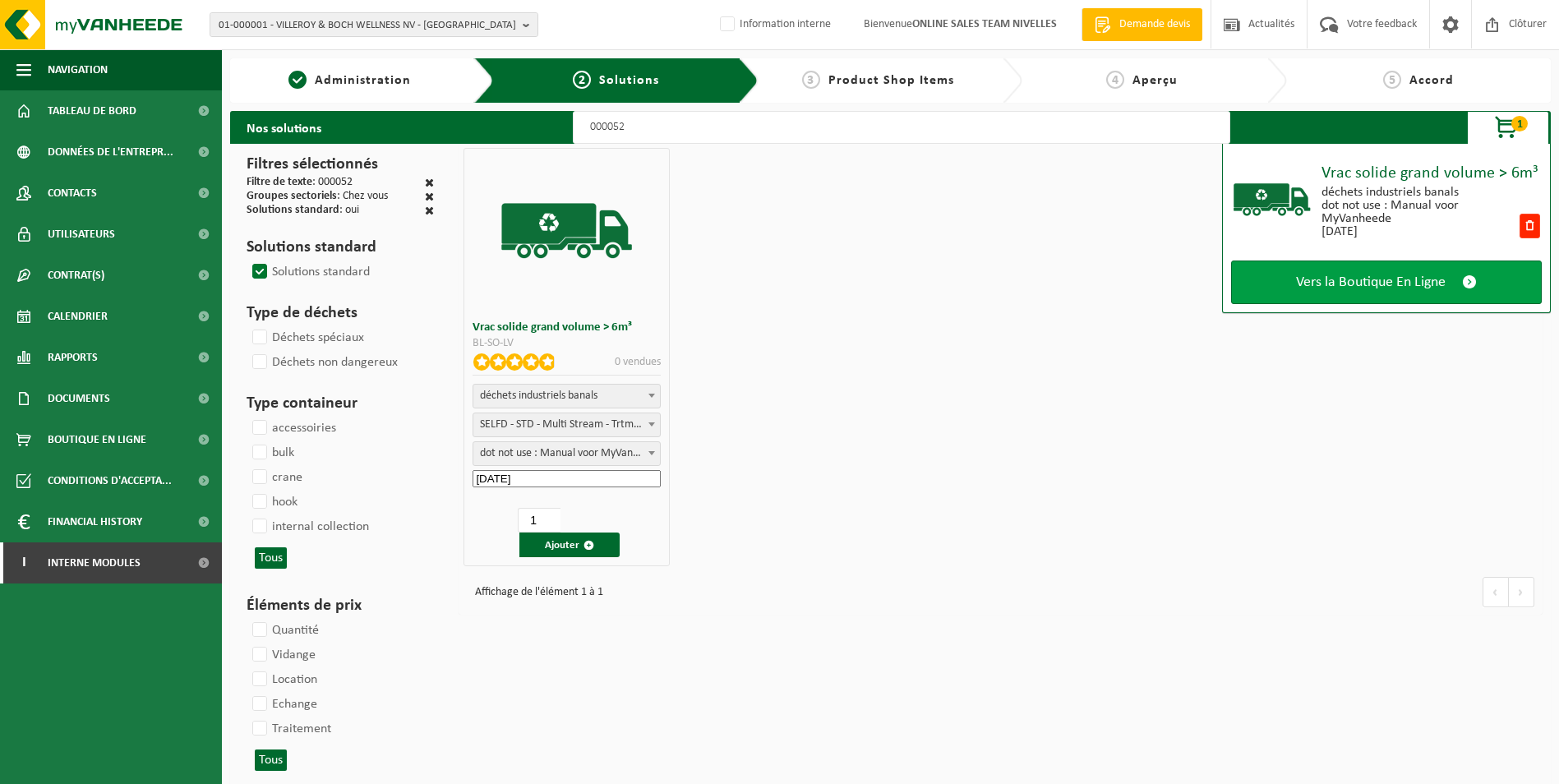
click at [1330, 279] on span "Vers la Boutique En Ligne" at bounding box center [1371, 282] width 150 height 17
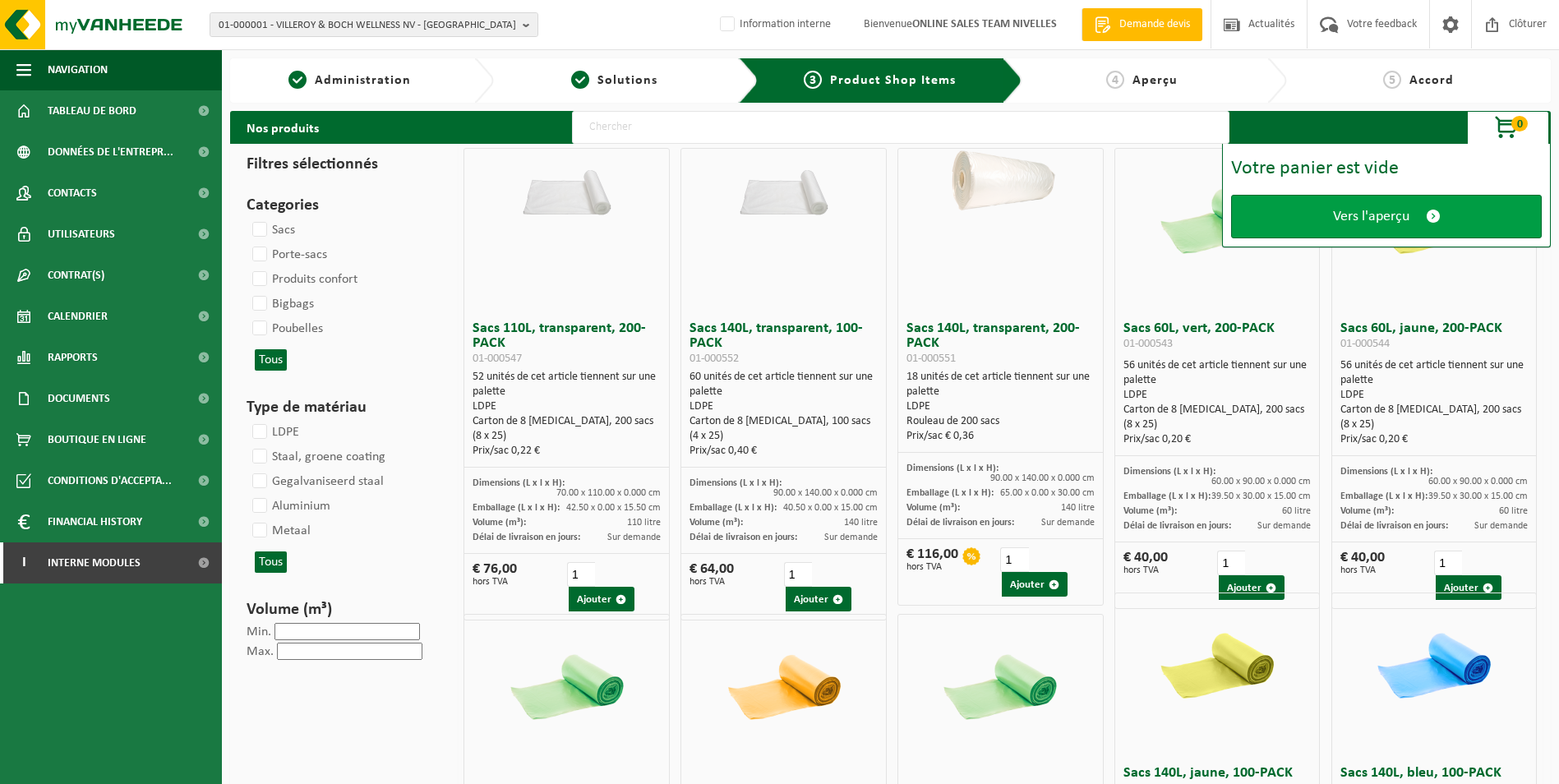
click at [1342, 219] on span "Vers l'aperçu" at bounding box center [1371, 216] width 76 height 17
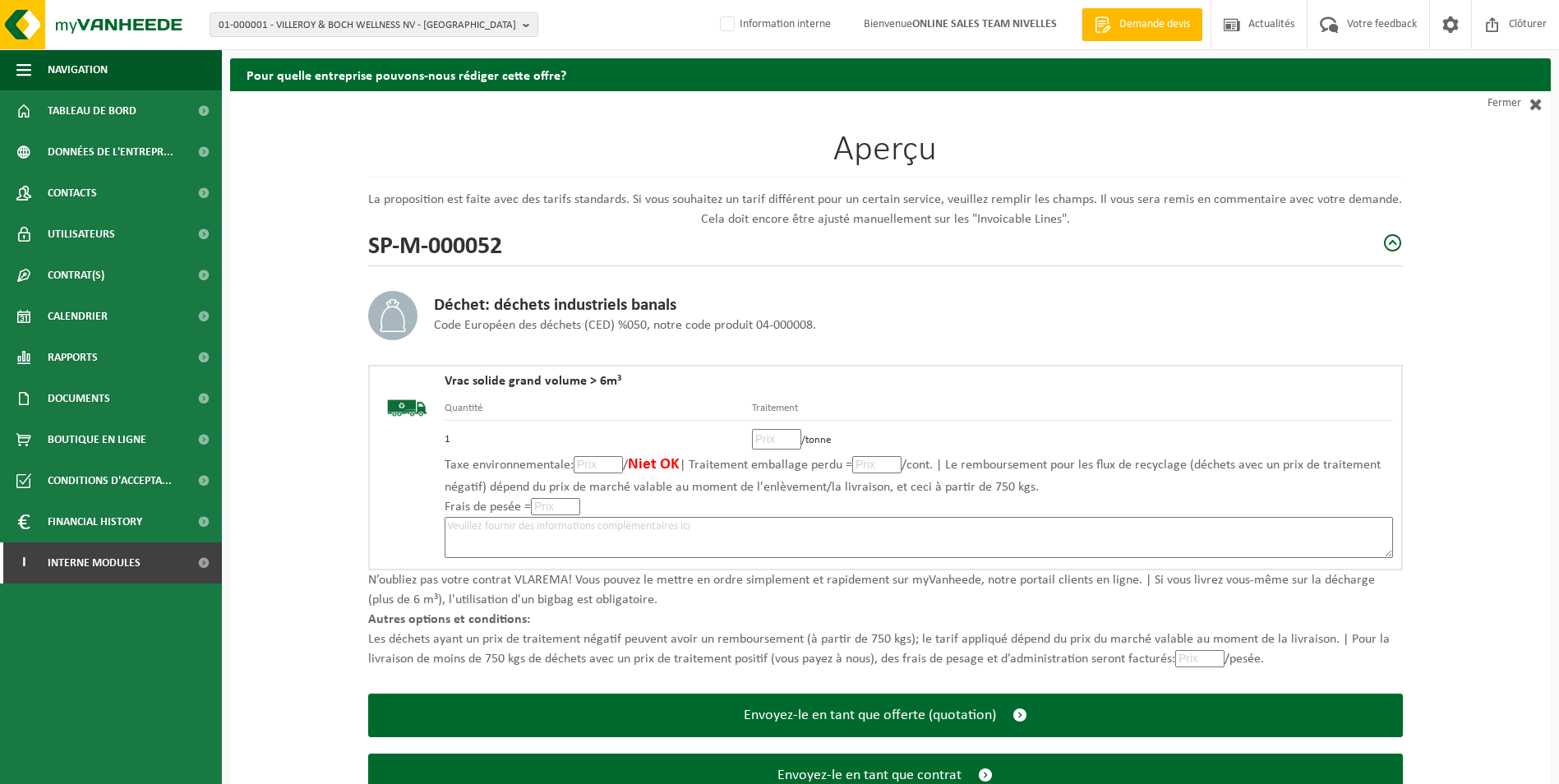
scroll to position [114, 0]
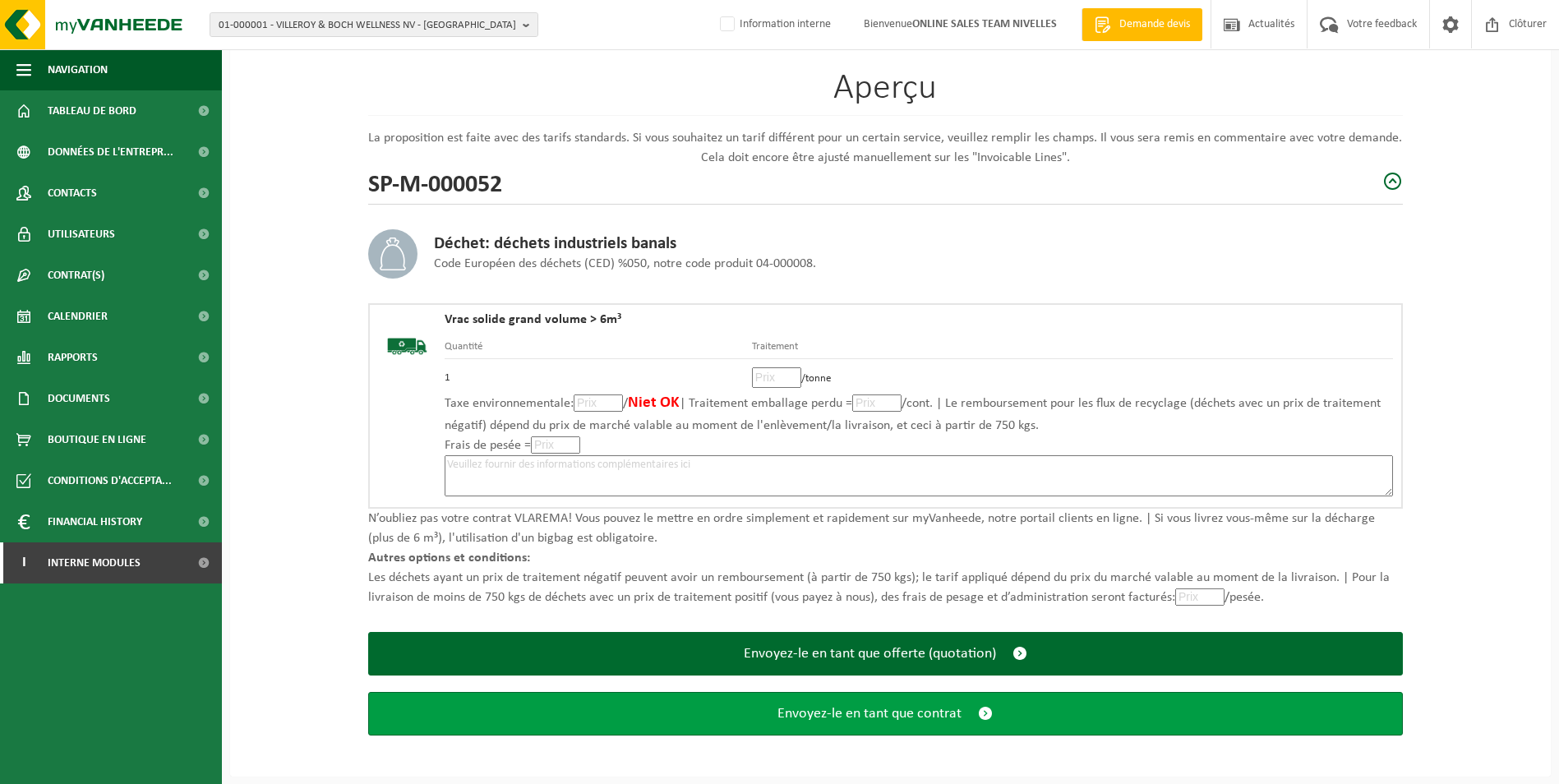
click at [897, 718] on span "Envoyez-le en tant que contrat" at bounding box center [869, 713] width 184 height 17
